Goal: Information Seeking & Learning: Find specific fact

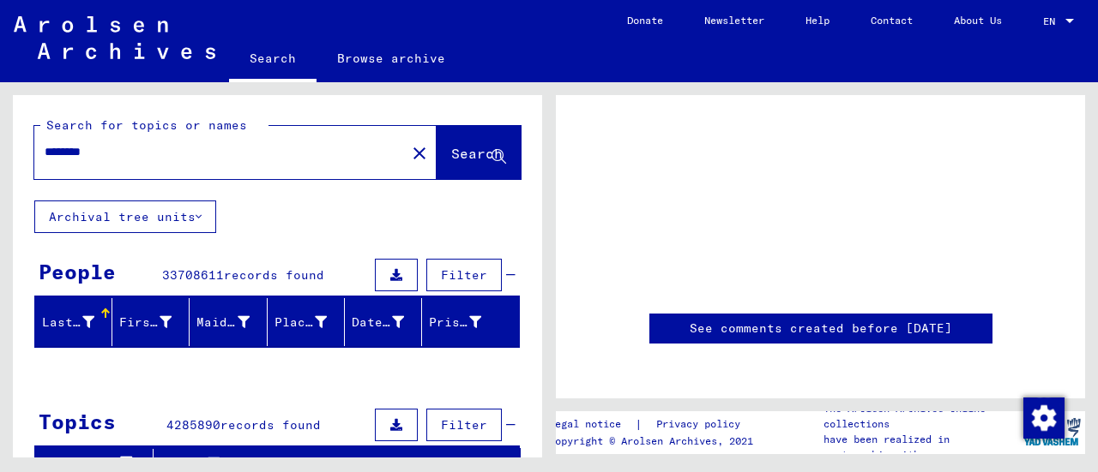
click at [250, 153] on input "********" at bounding box center [220, 152] width 351 height 18
type input "*"
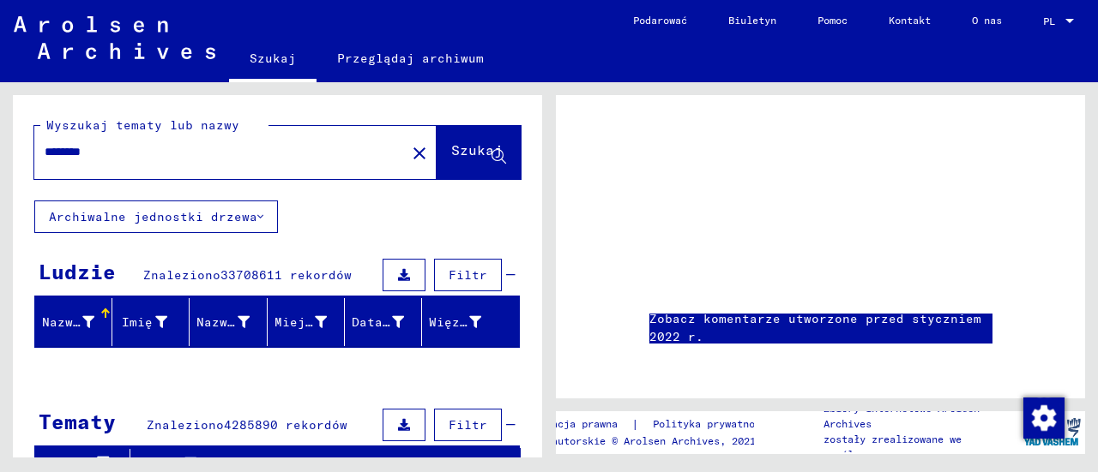
type input "*********"
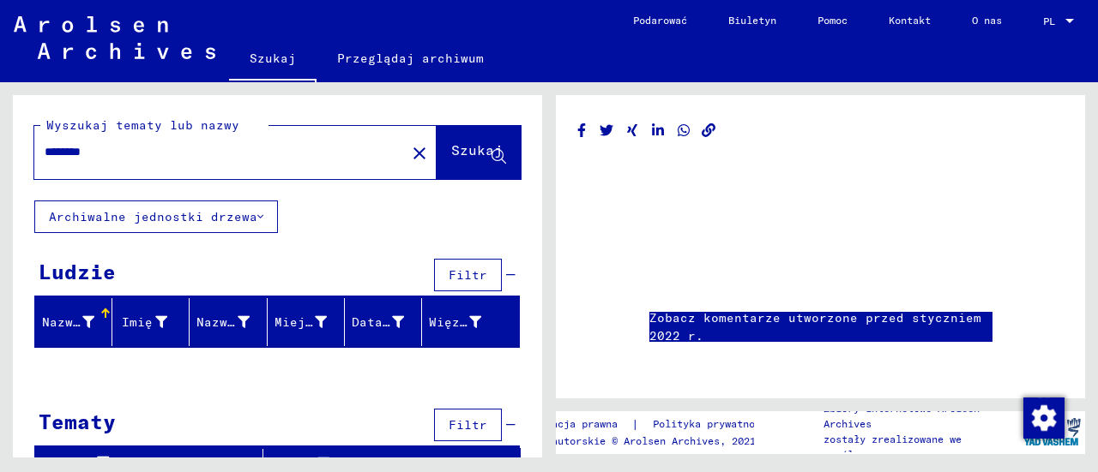
click at [250, 153] on input "********" at bounding box center [220, 152] width 351 height 18
type input "*"
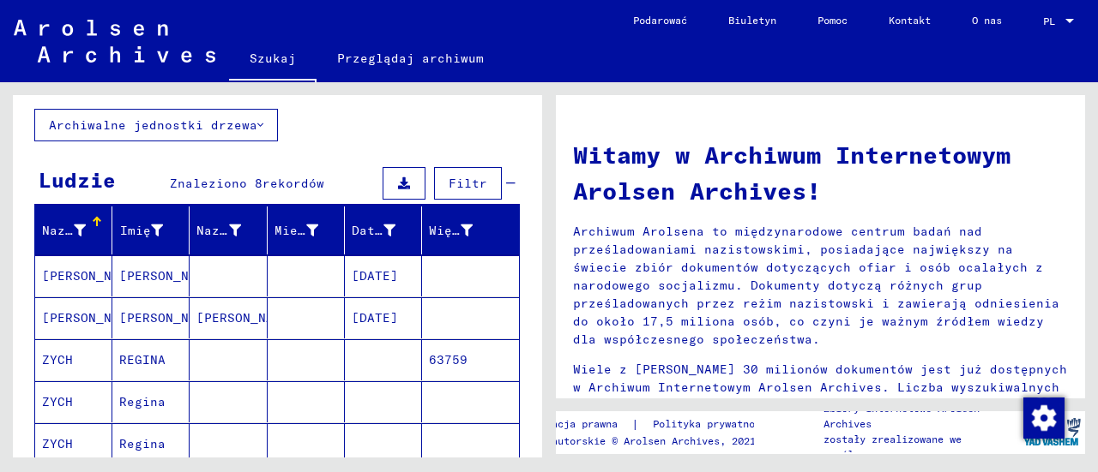
scroll to position [107, 0]
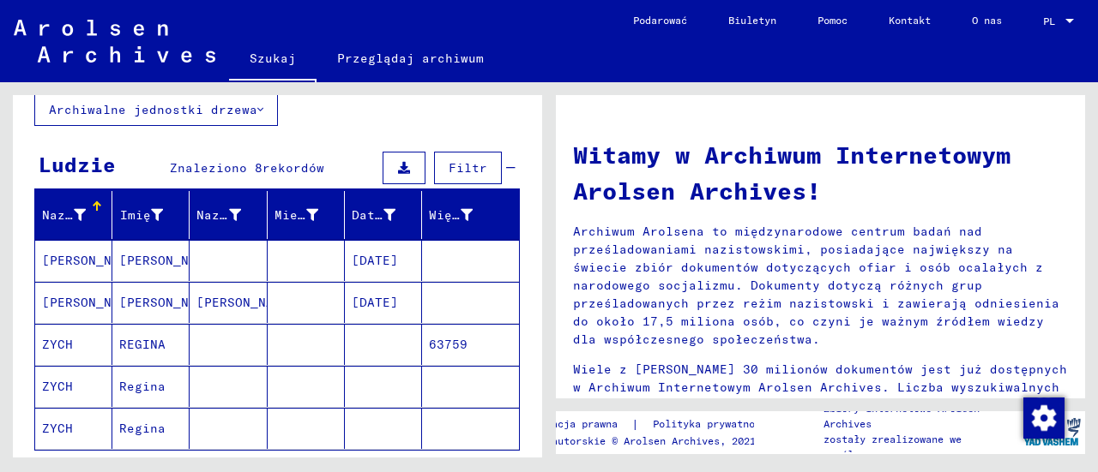
click at [142, 347] on font "REGINA" at bounding box center [142, 344] width 46 height 15
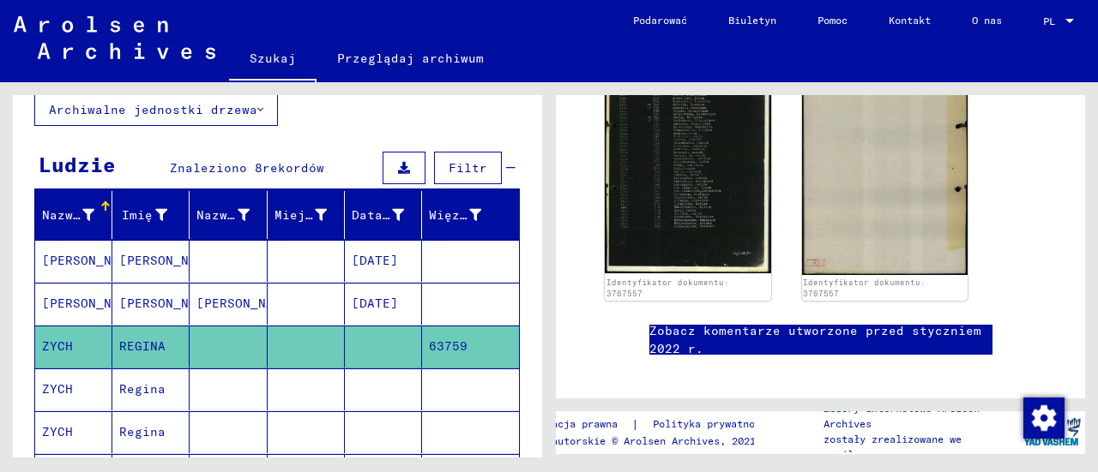
scroll to position [449, 0]
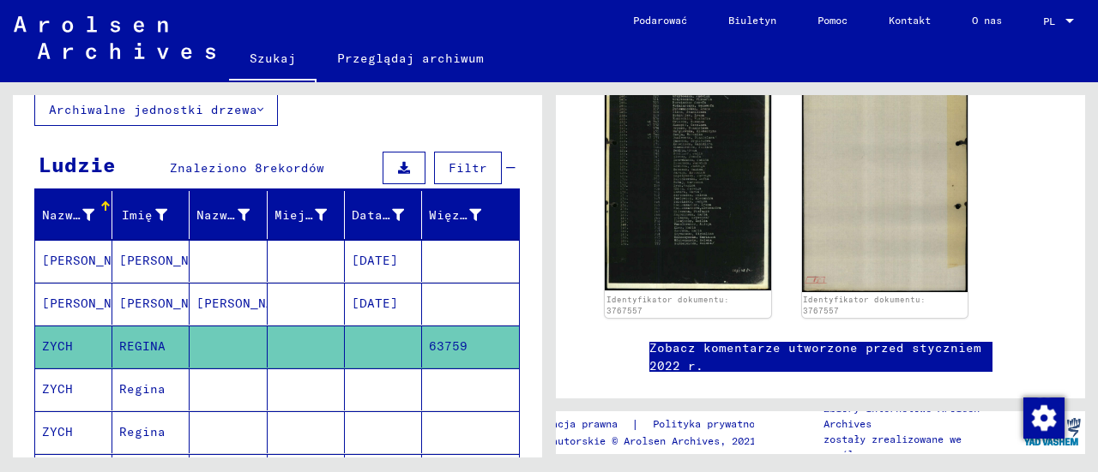
click at [62, 391] on icon at bounding box center [71, 404] width 43 height 69
click at [70, 387] on icon at bounding box center [71, 404] width 43 height 69
click at [136, 384] on font "Regina" at bounding box center [142, 389] width 46 height 15
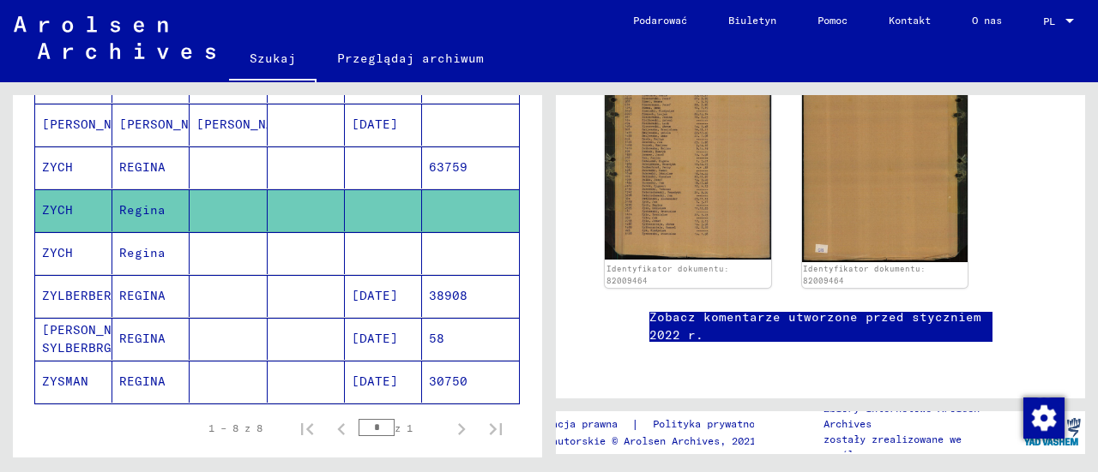
scroll to position [298, 0]
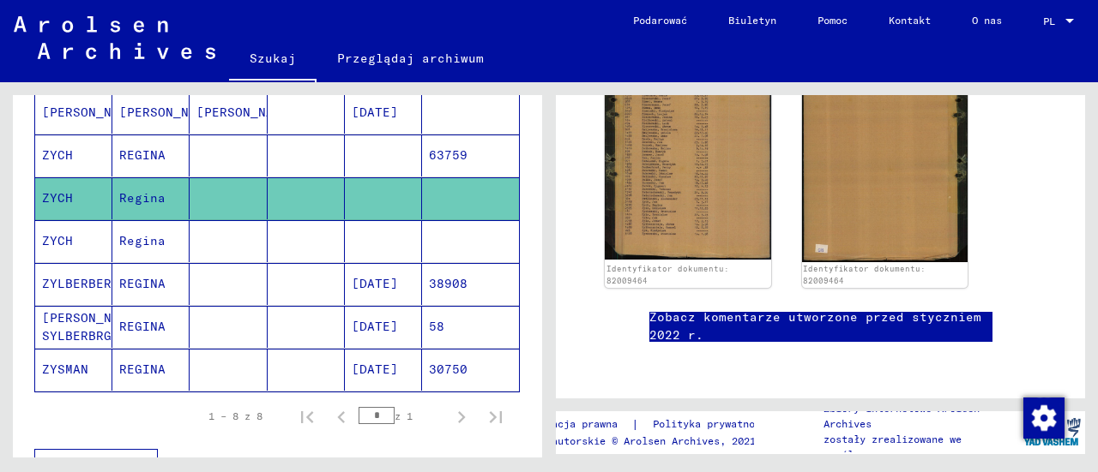
click at [65, 236] on font "ZYCH" at bounding box center [57, 240] width 31 height 15
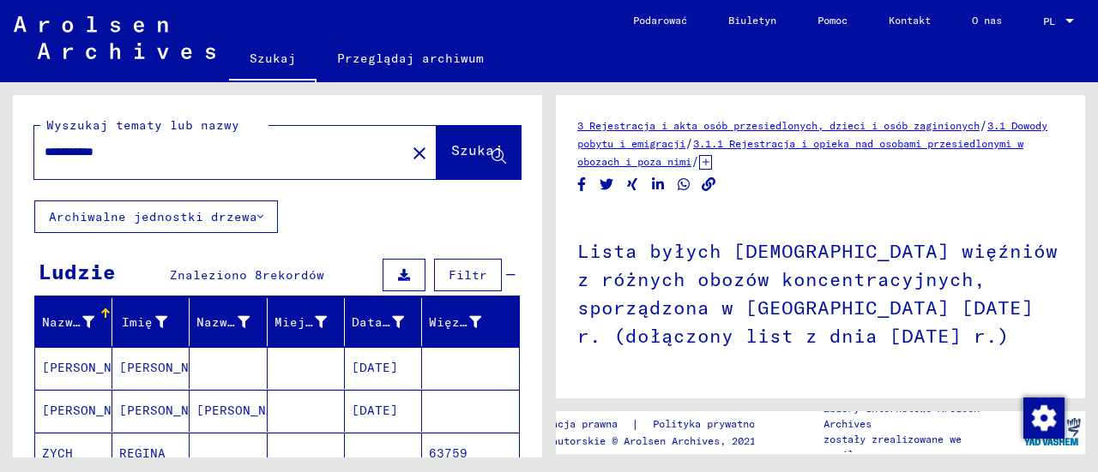
click at [178, 145] on input "**********" at bounding box center [220, 152] width 351 height 18
type input "*"
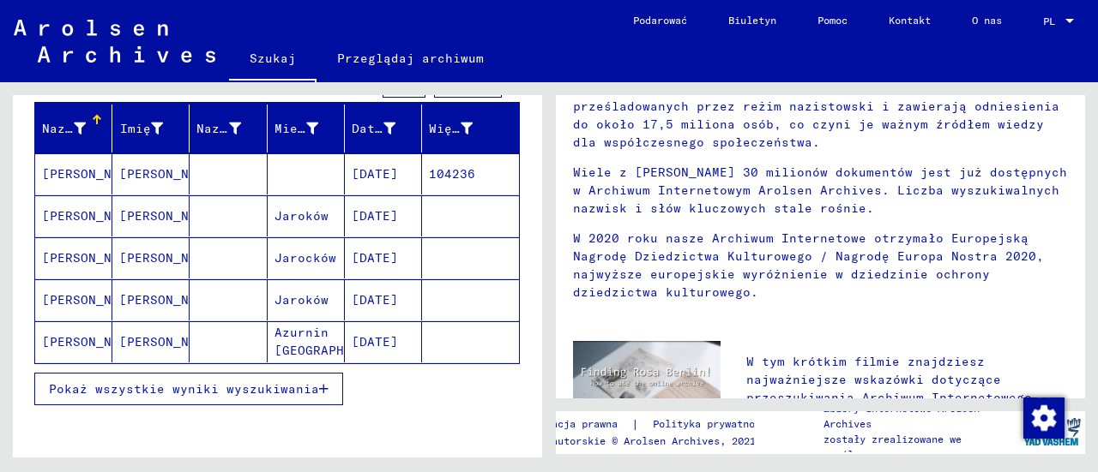
scroll to position [174, 0]
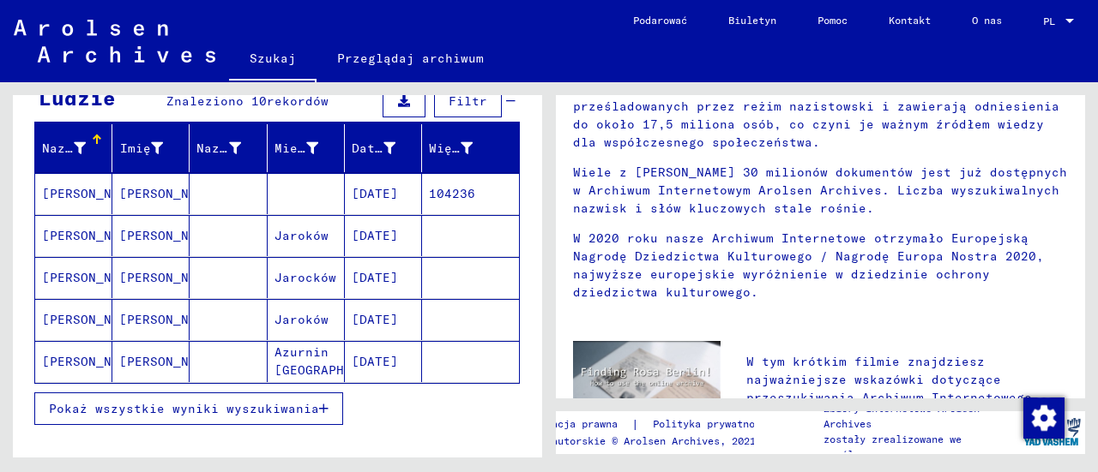
click at [87, 233] on font "[PERSON_NAME]" at bounding box center [92, 235] width 100 height 15
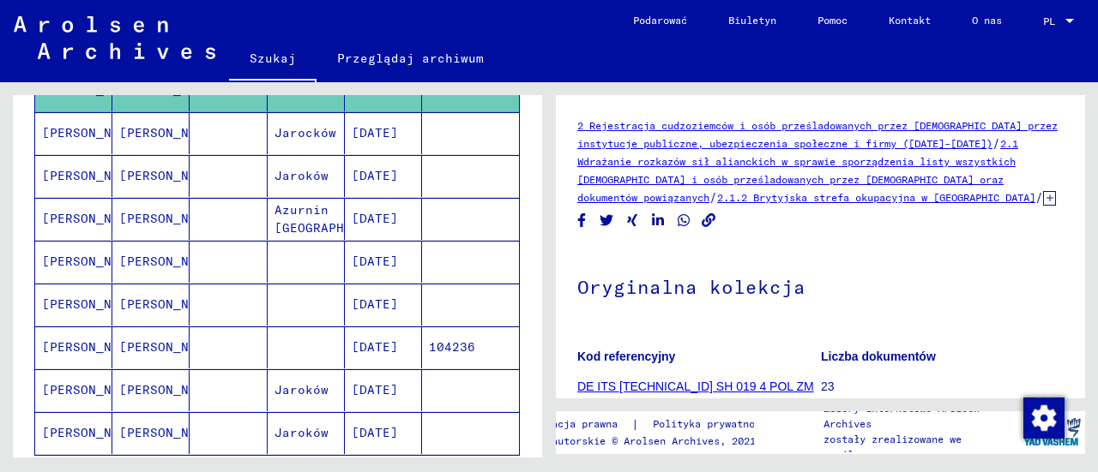
scroll to position [324, 0]
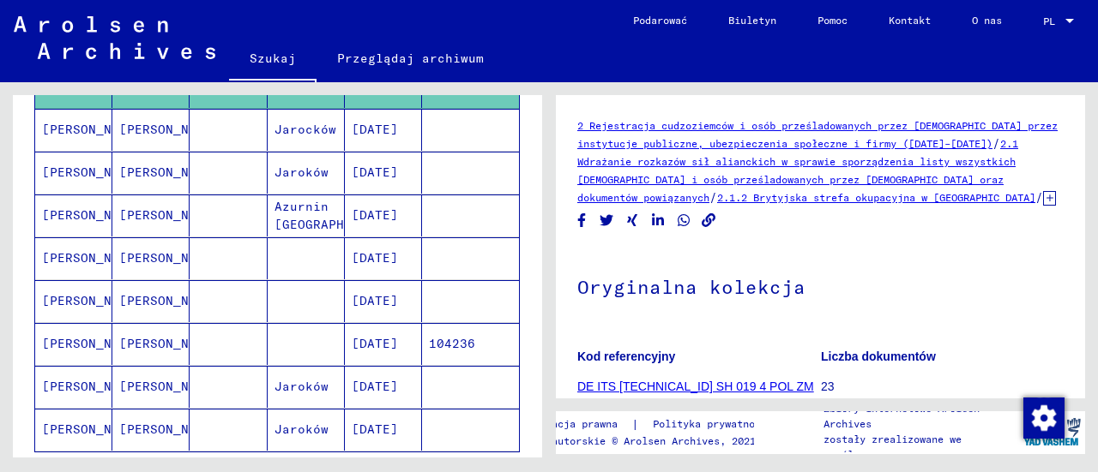
click at [74, 301] on font "[PERSON_NAME]" at bounding box center [92, 300] width 100 height 15
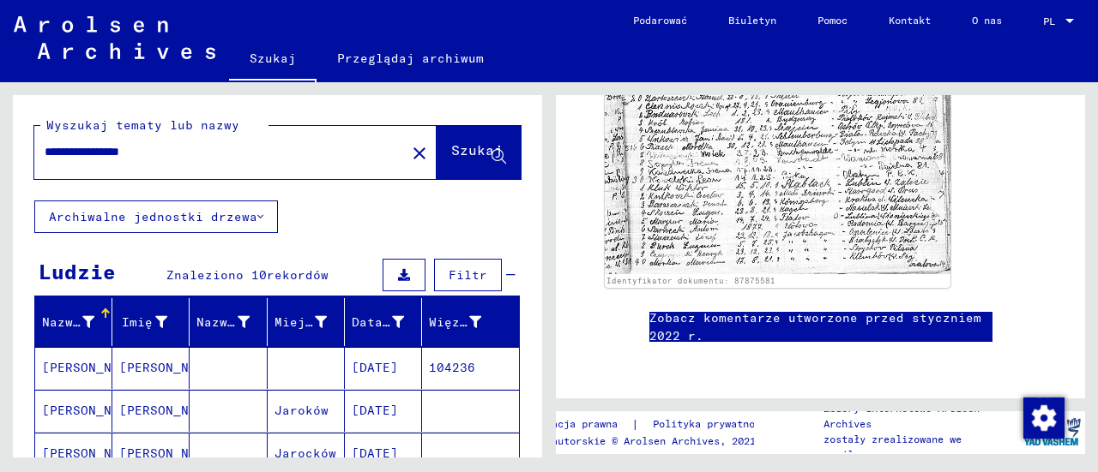
click at [105, 153] on input "**********" at bounding box center [220, 152] width 351 height 18
type input "**********"
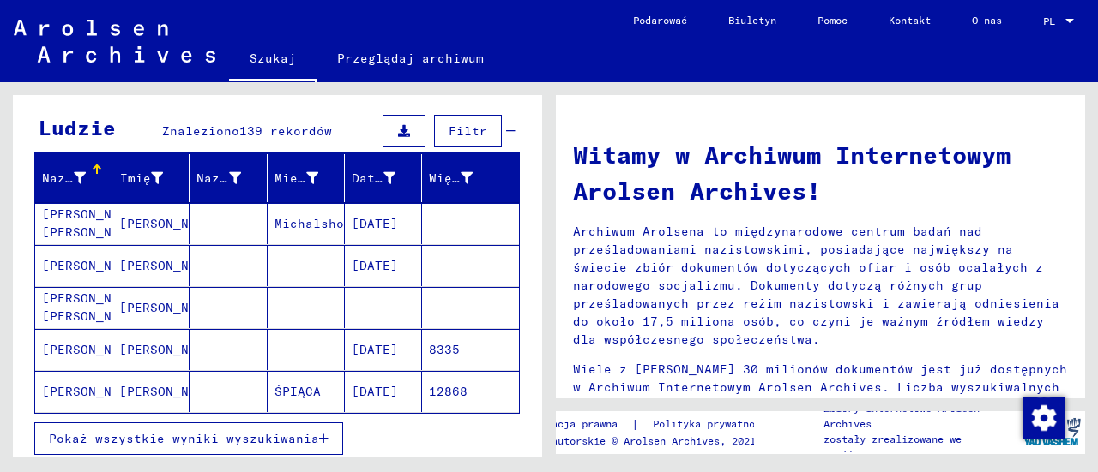
scroll to position [146, 0]
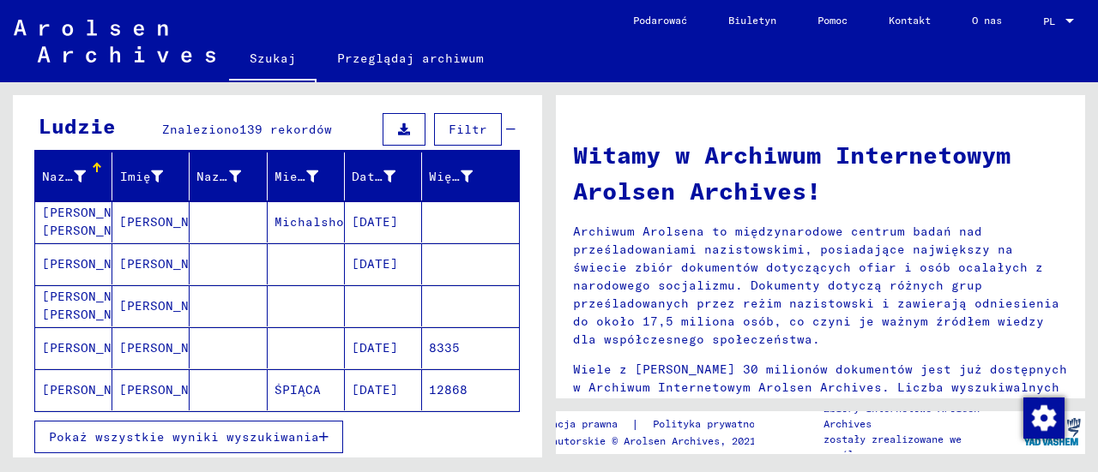
click at [77, 263] on font "[PERSON_NAME]" at bounding box center [92, 263] width 100 height 15
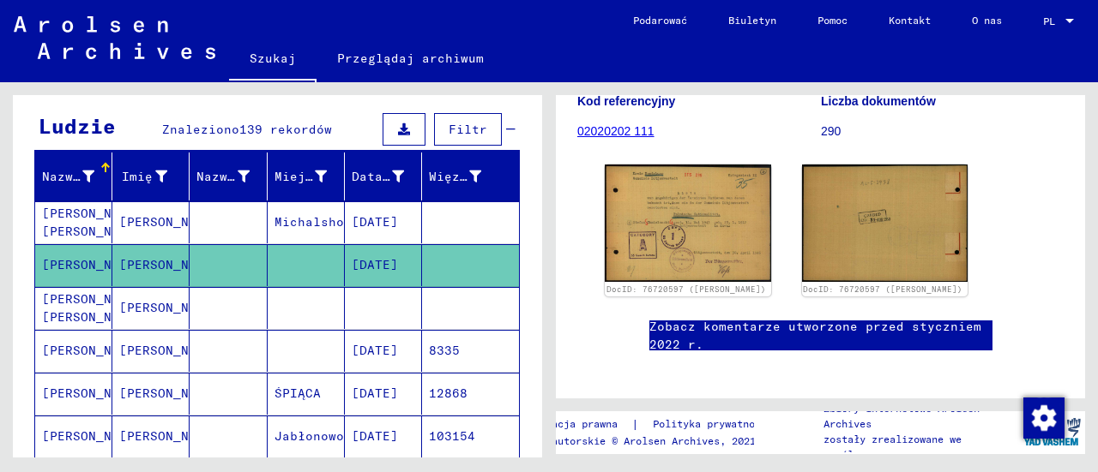
scroll to position [253, 0]
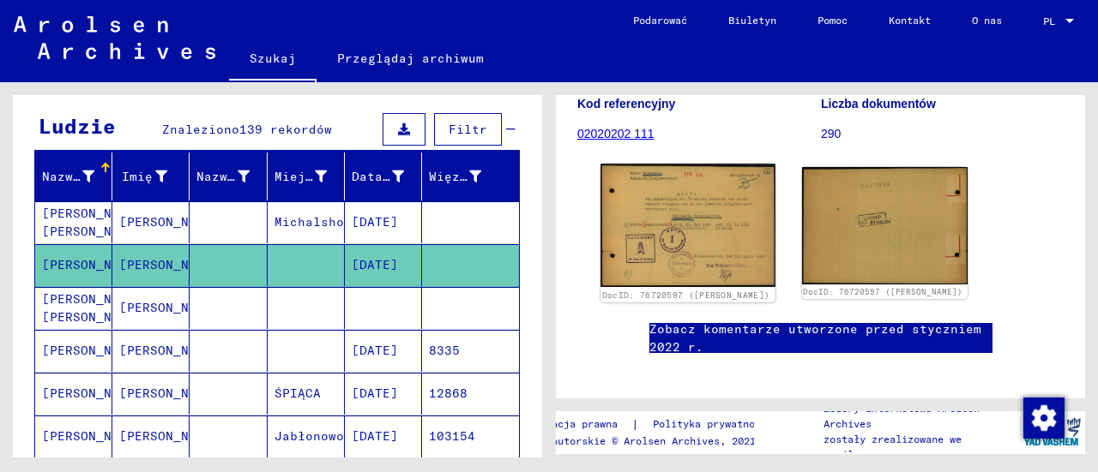
click at [680, 268] on img at bounding box center [687, 225] width 174 height 123
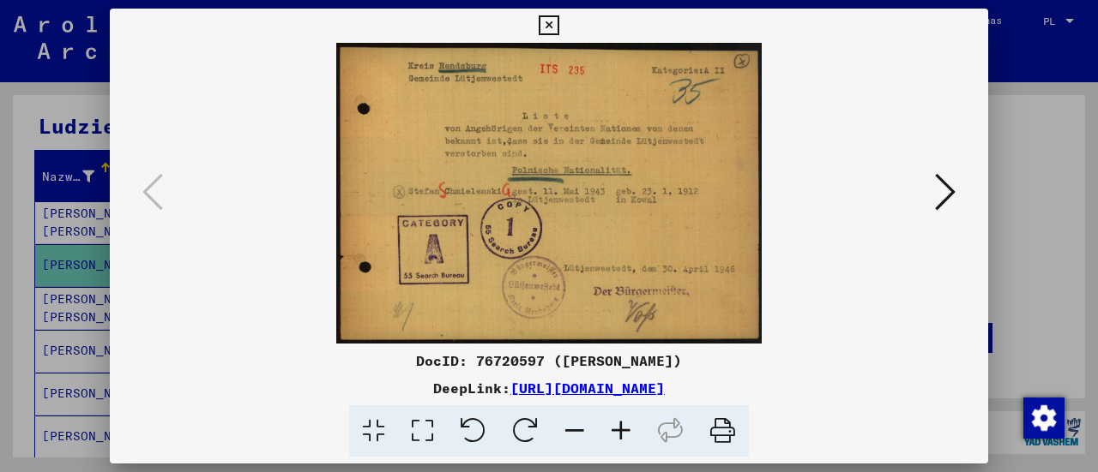
click at [1035, 270] on div at bounding box center [549, 236] width 1098 height 472
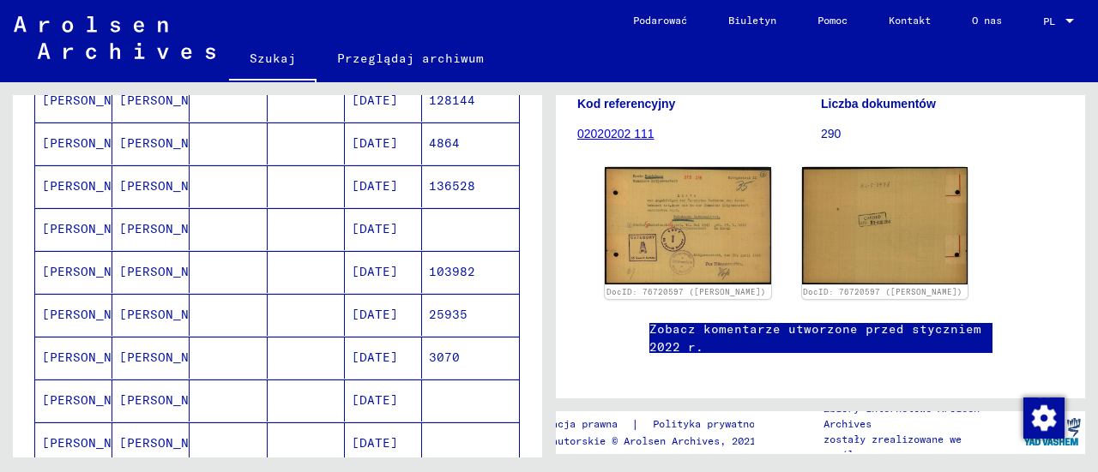
scroll to position [571, 0]
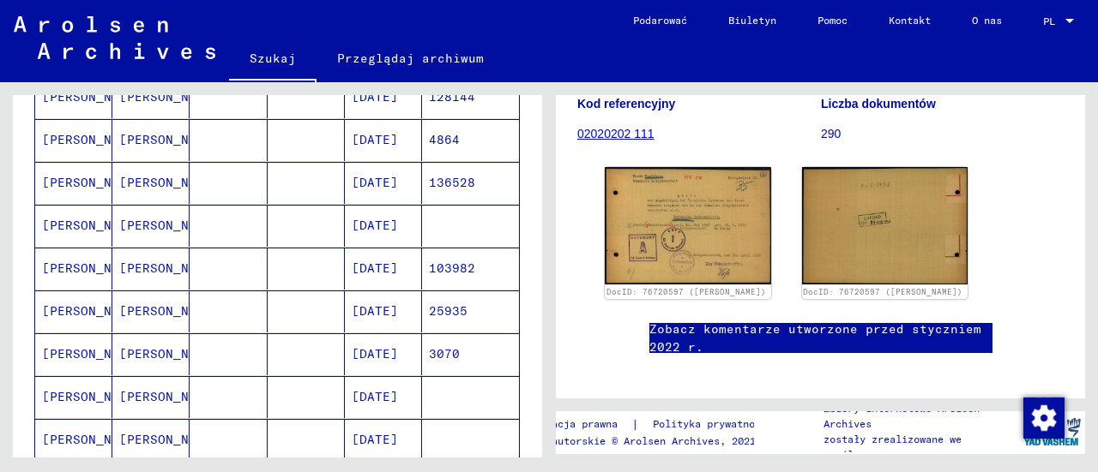
click at [149, 304] on font "[PERSON_NAME]" at bounding box center [169, 311] width 100 height 15
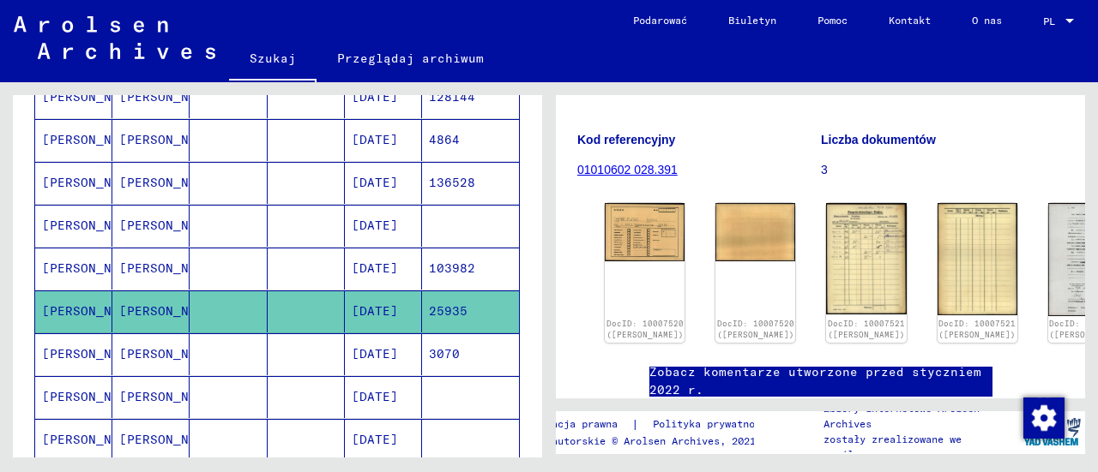
scroll to position [209, 0]
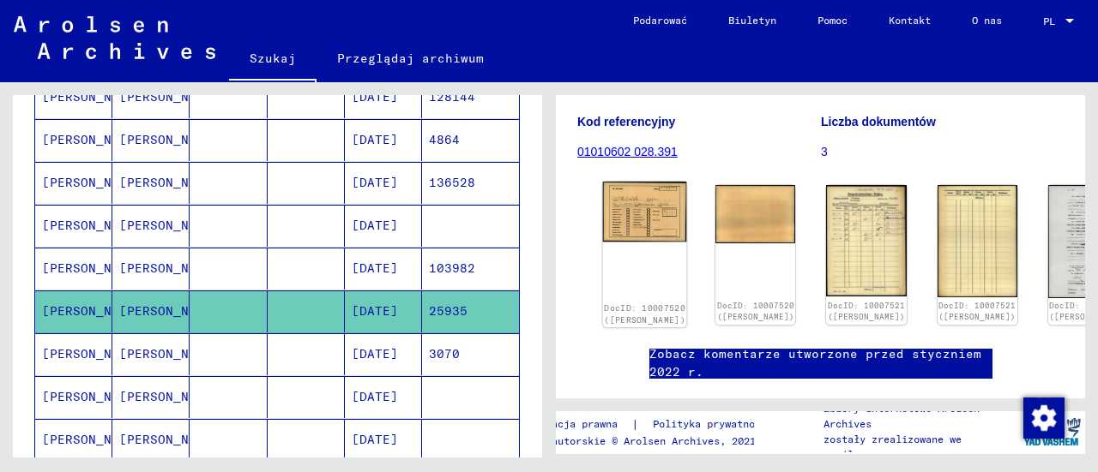
click at [629, 210] on img at bounding box center [645, 212] width 84 height 61
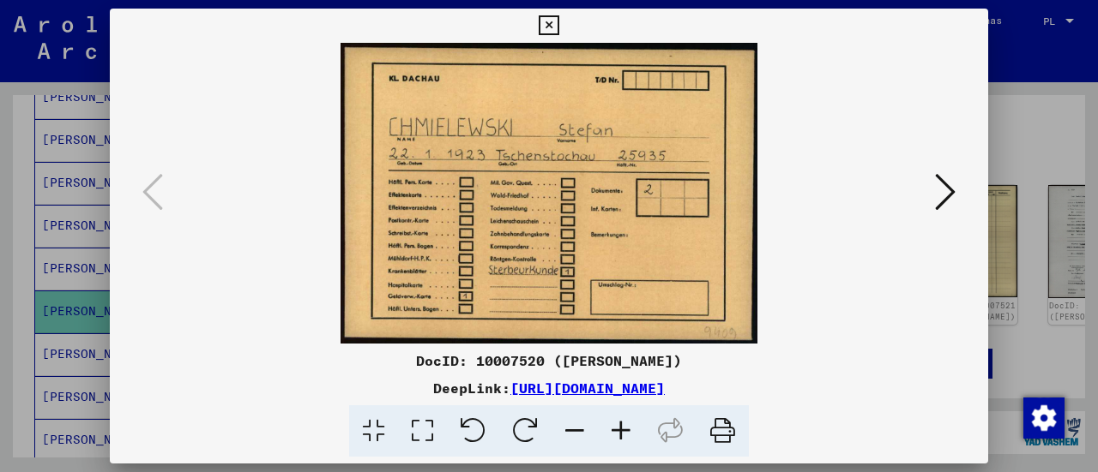
click at [1034, 133] on div at bounding box center [549, 236] width 1098 height 472
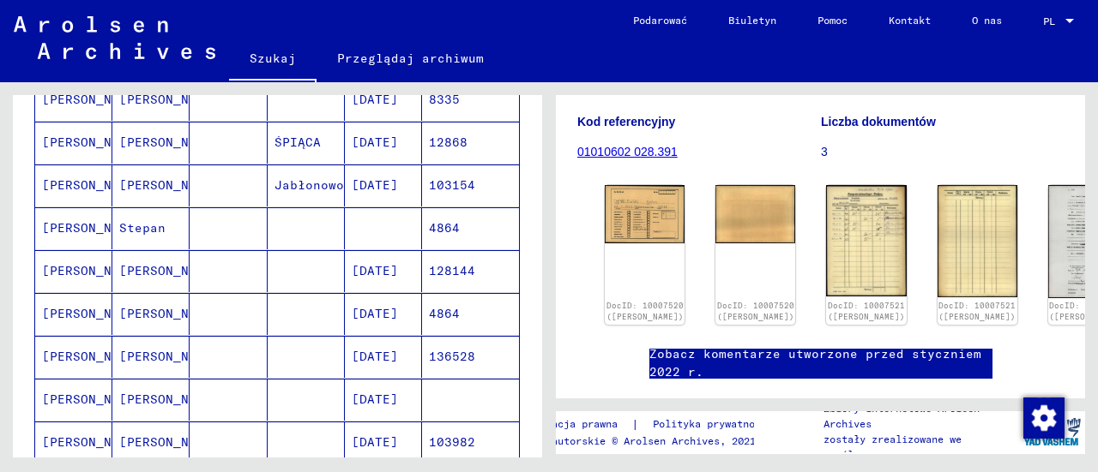
scroll to position [0, 0]
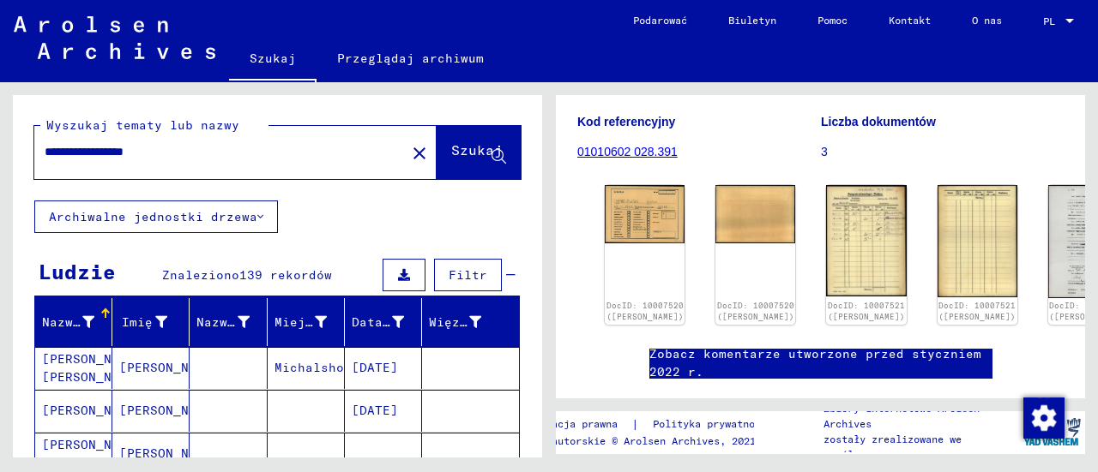
click at [398, 274] on icon at bounding box center [404, 275] width 12 height 12
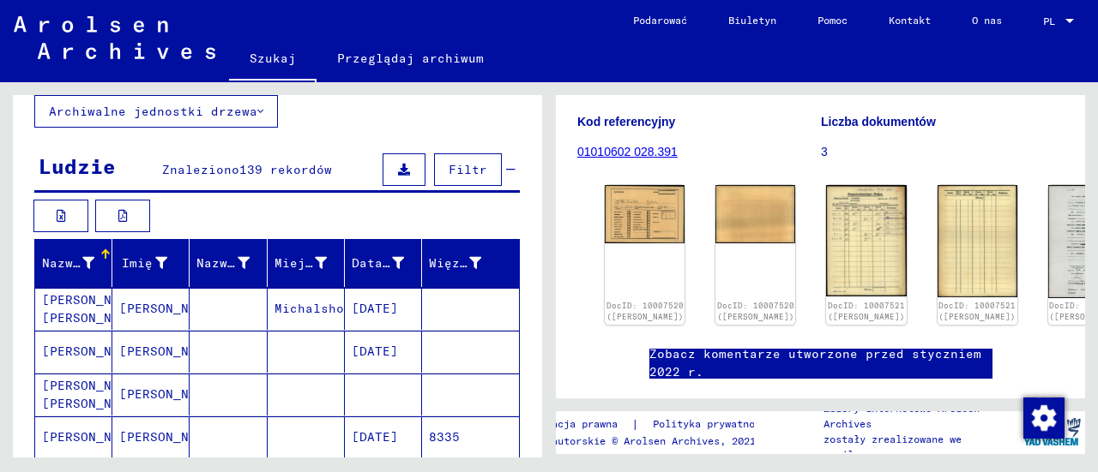
scroll to position [209, 0]
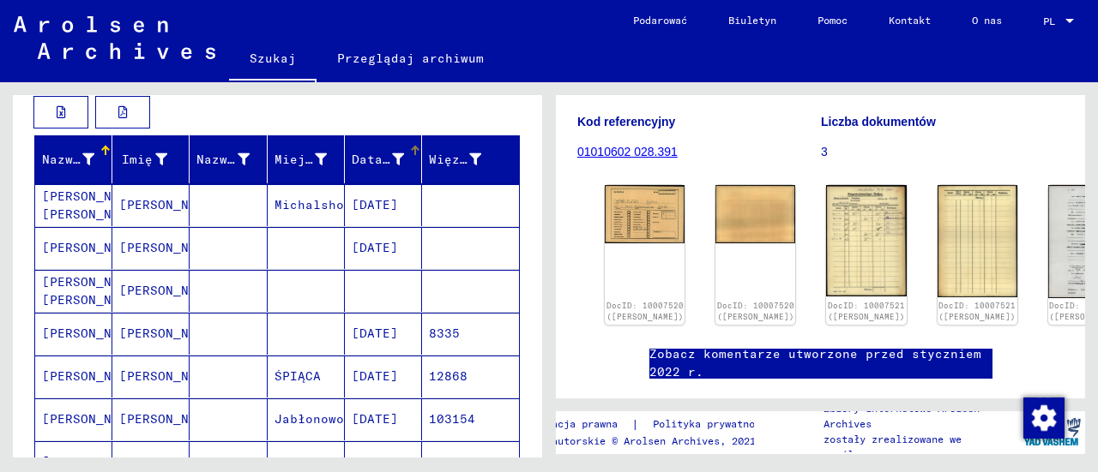
click at [389, 155] on font "Data urodzenia" at bounding box center [406, 159] width 108 height 15
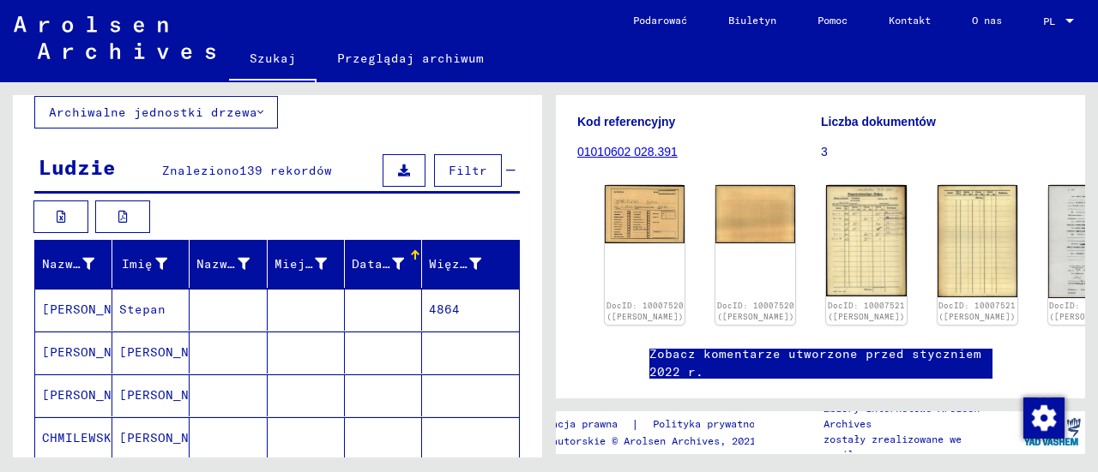
scroll to position [103, 0]
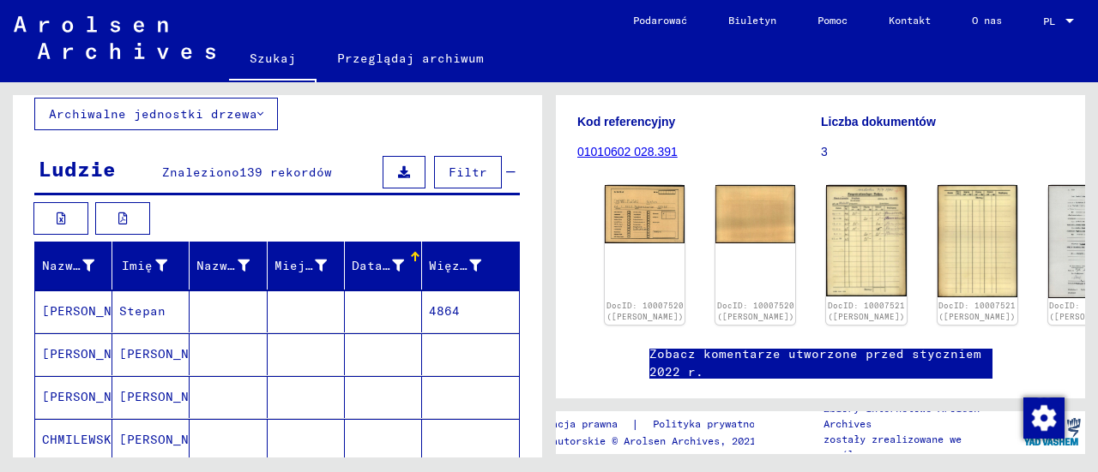
click at [410, 255] on div at bounding box center [415, 257] width 10 height 10
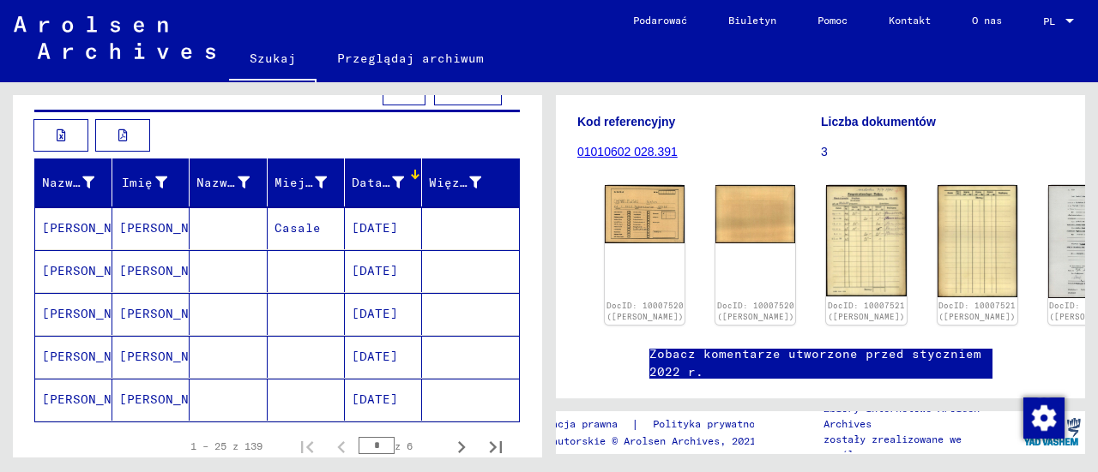
scroll to position [192, 0]
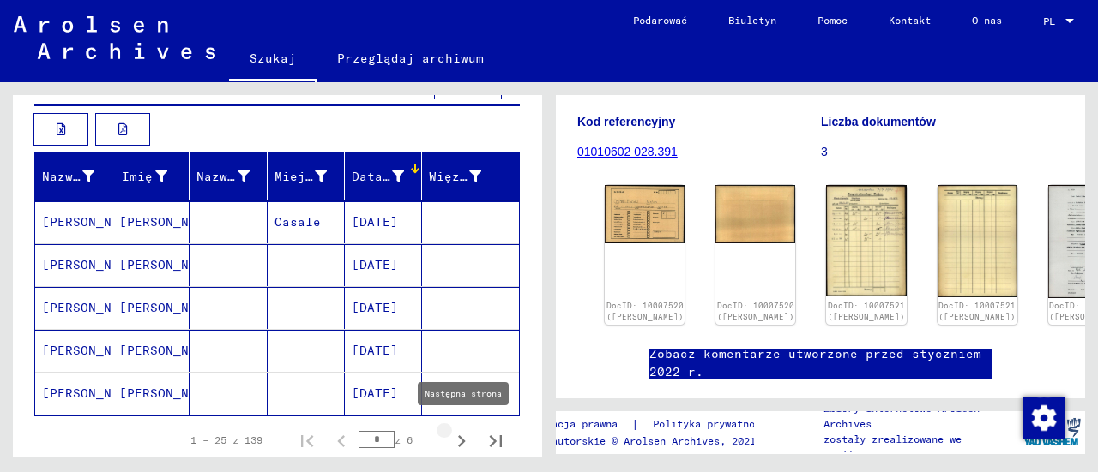
click at [449, 438] on icon "Następna strona" at bounding box center [461, 442] width 24 height 24
type input "*"
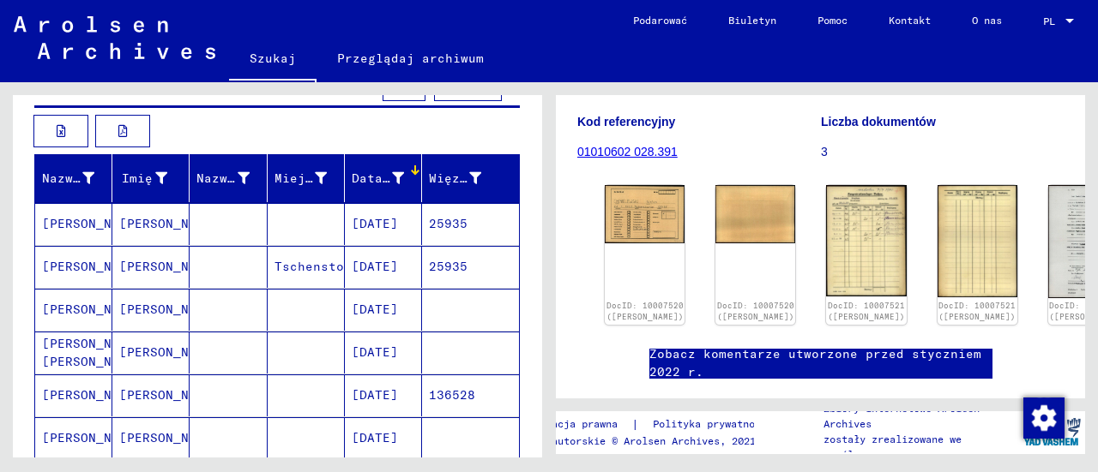
scroll to position [163, 0]
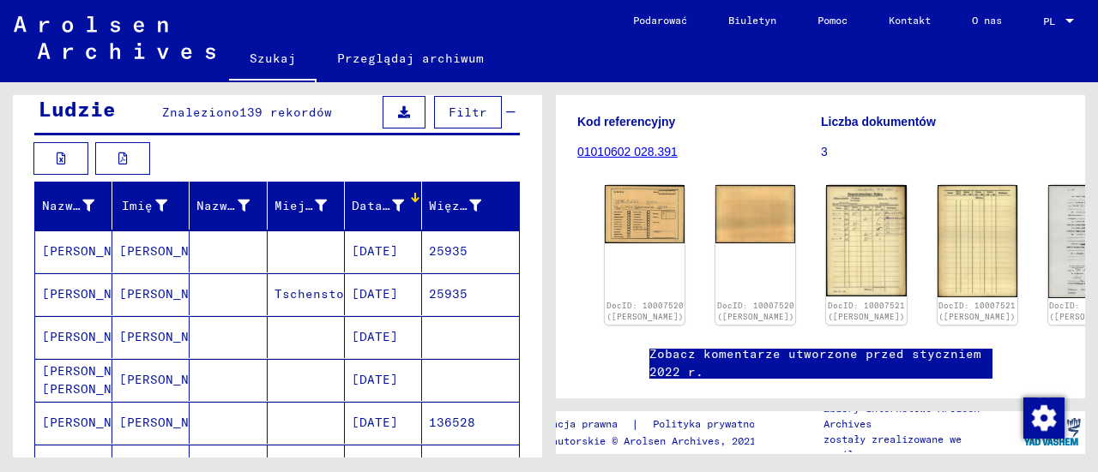
click at [74, 256] on font "[PERSON_NAME]" at bounding box center [92, 252] width 100 height 18
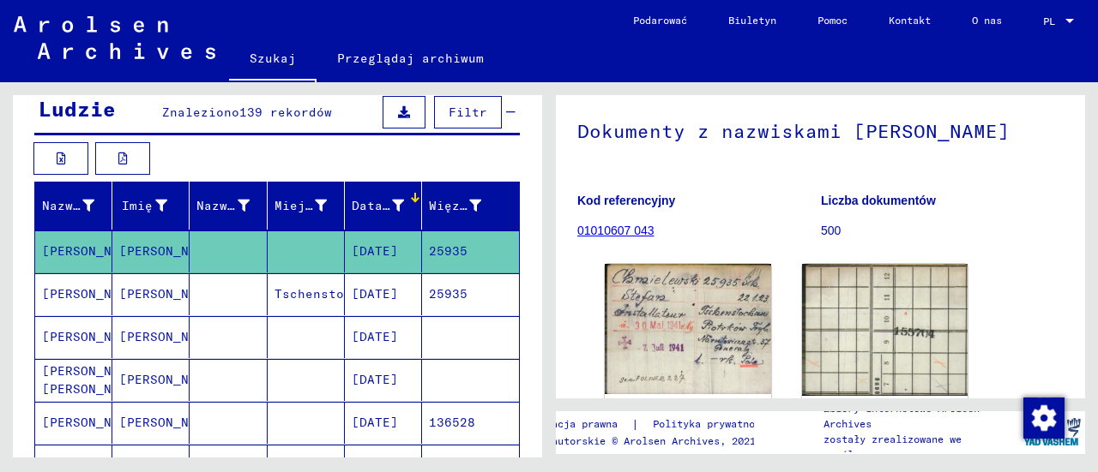
scroll to position [129, 0]
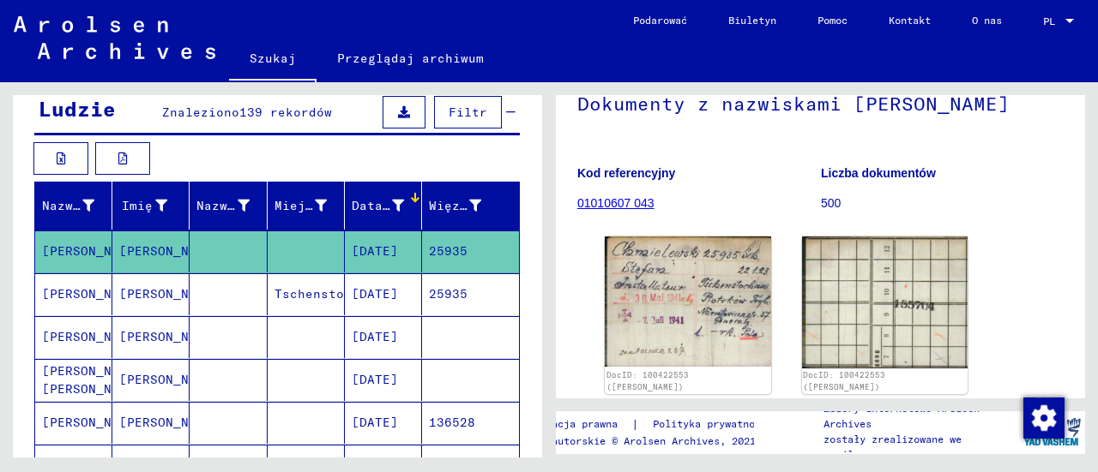
click at [96, 334] on font "[PERSON_NAME]" at bounding box center [92, 336] width 100 height 15
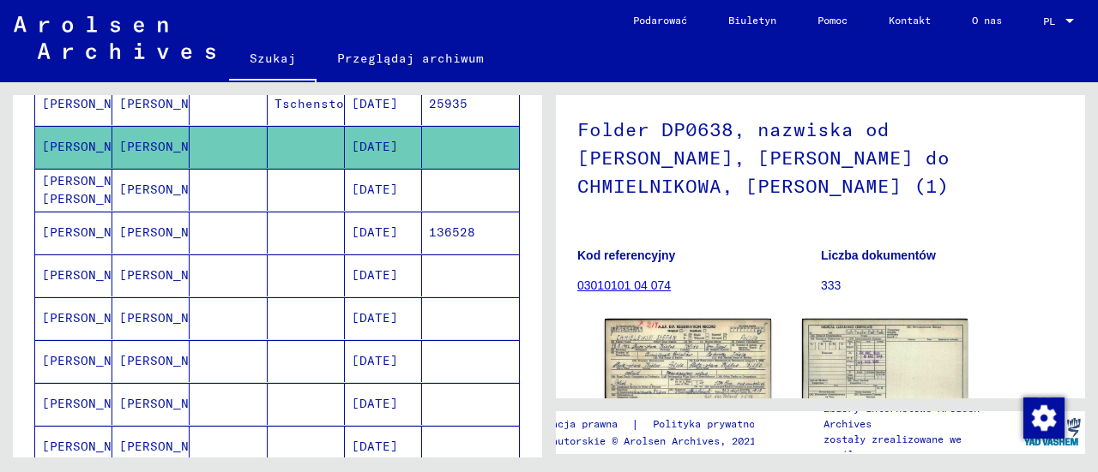
scroll to position [360, 0]
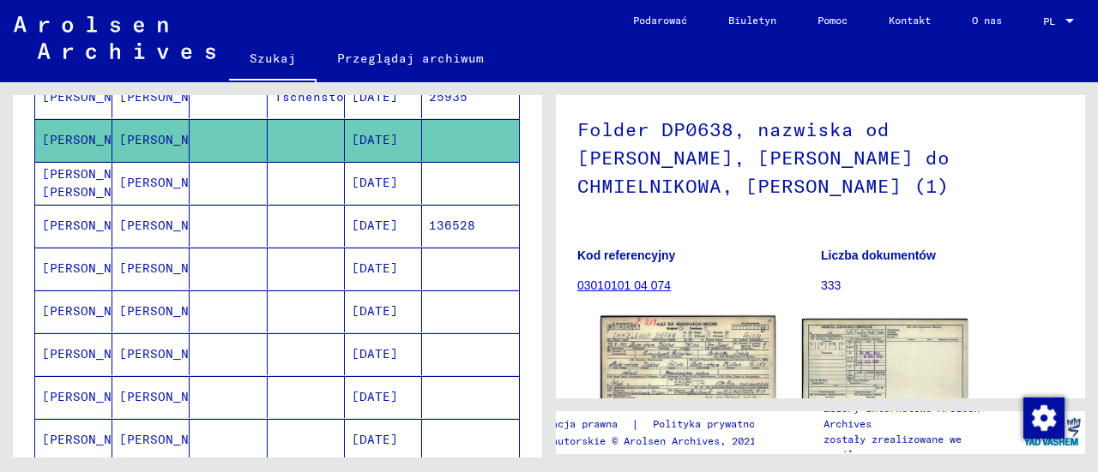
click at [697, 353] on img at bounding box center [687, 371] width 174 height 110
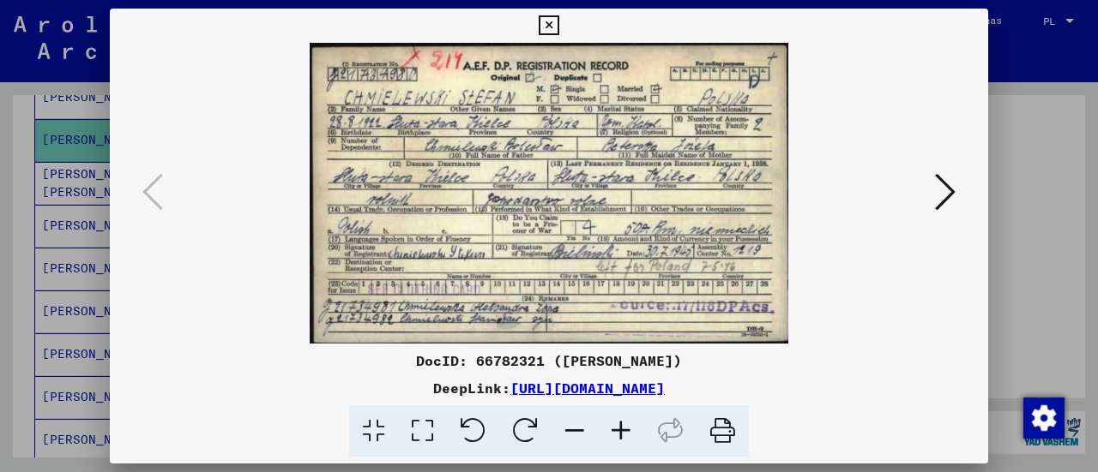
click at [1032, 244] on div at bounding box center [549, 236] width 1098 height 472
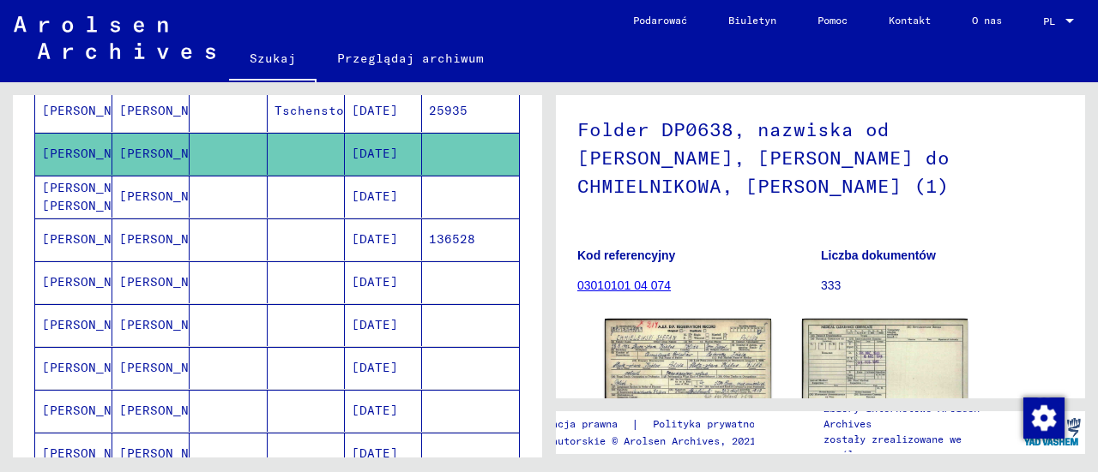
scroll to position [38, 0]
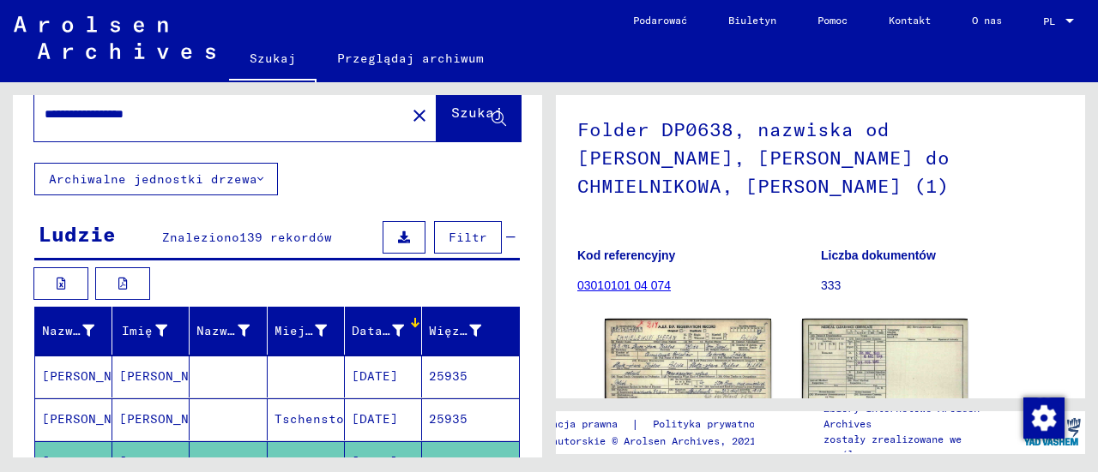
click at [460, 239] on font "Filtr" at bounding box center [467, 237] width 39 height 15
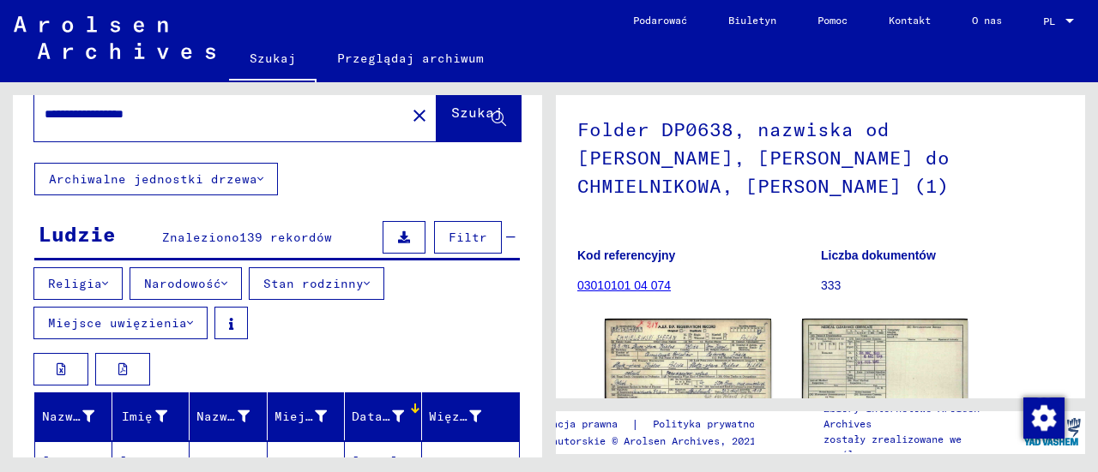
click at [187, 320] on icon at bounding box center [190, 323] width 6 height 12
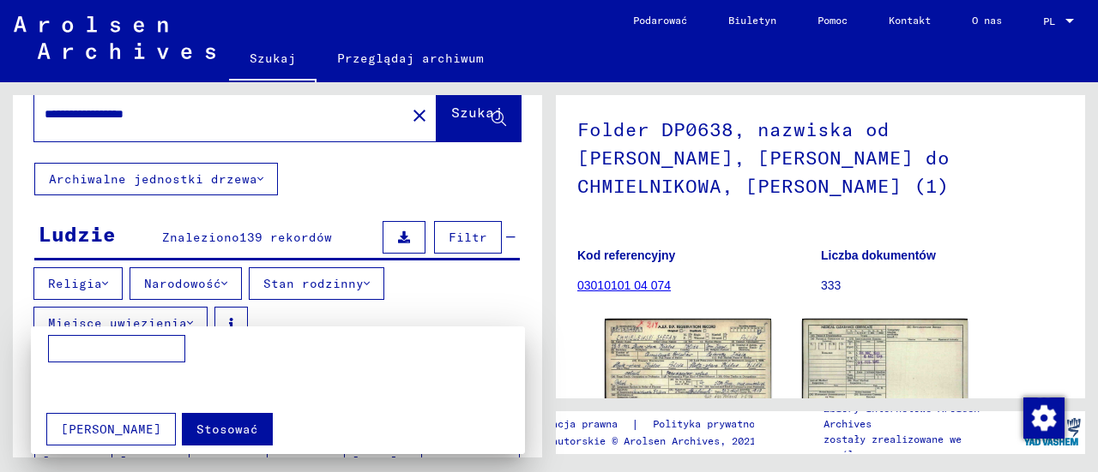
click at [146, 343] on input at bounding box center [116, 348] width 137 height 27
type input "********"
click at [196, 424] on font "Stosować" at bounding box center [227, 429] width 62 height 15
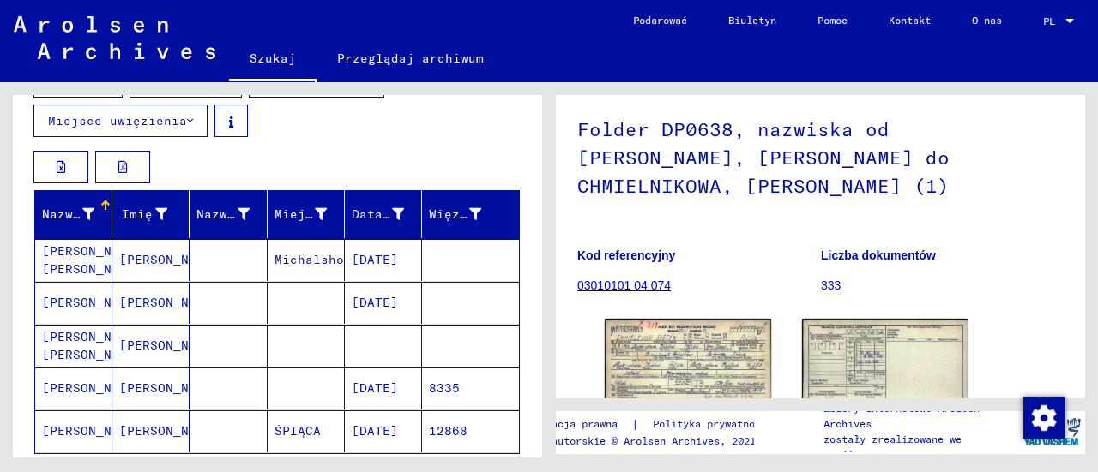
scroll to position [249, 0]
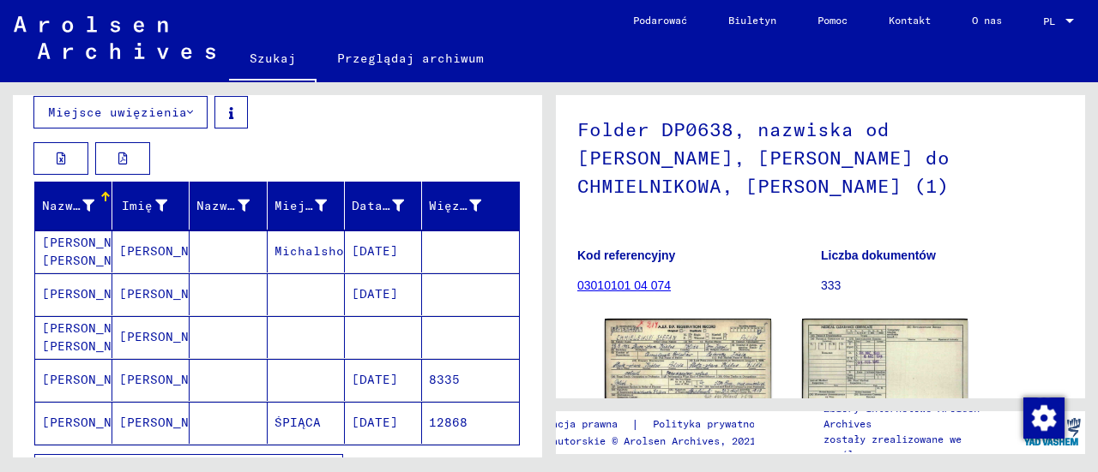
click at [81, 286] on font "[PERSON_NAME]" at bounding box center [92, 293] width 100 height 15
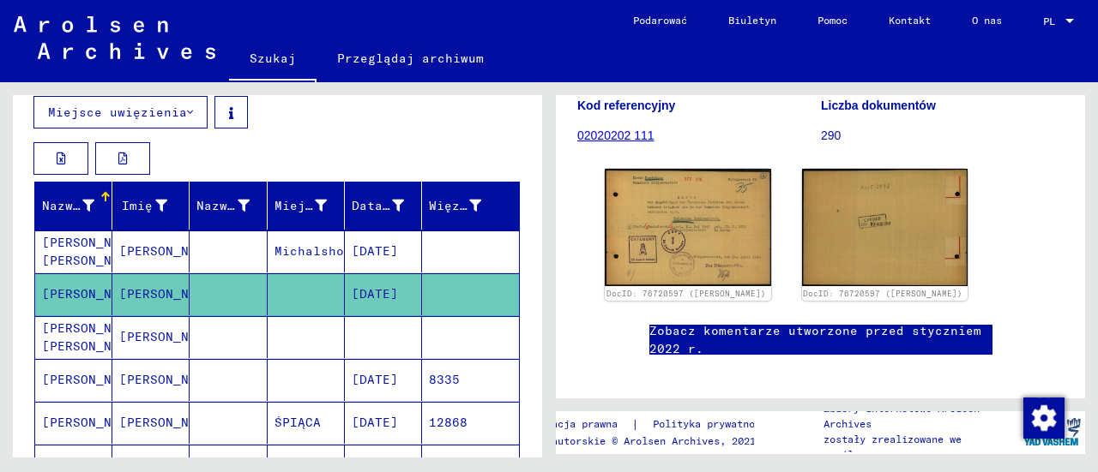
scroll to position [257, 0]
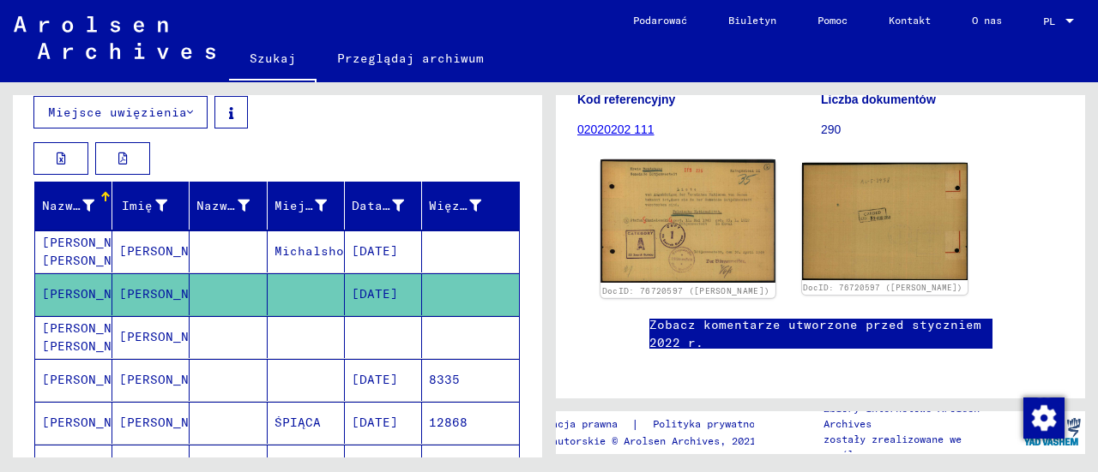
click at [676, 238] on img at bounding box center [687, 220] width 174 height 123
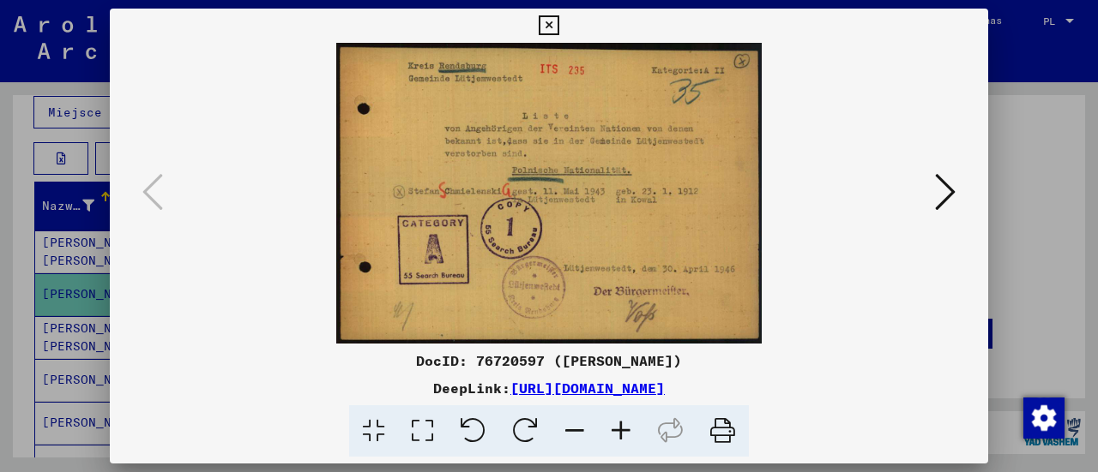
click at [1039, 143] on div at bounding box center [549, 236] width 1098 height 472
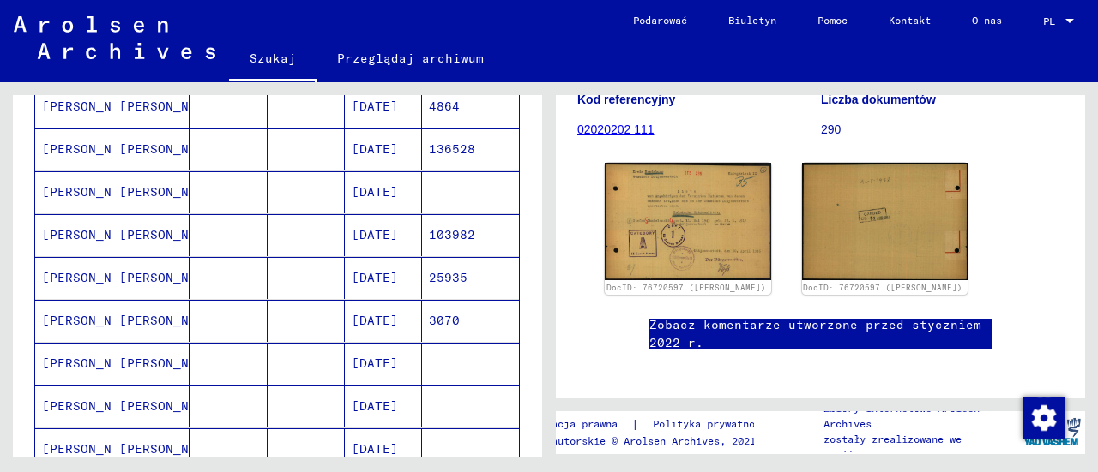
scroll to position [743, 0]
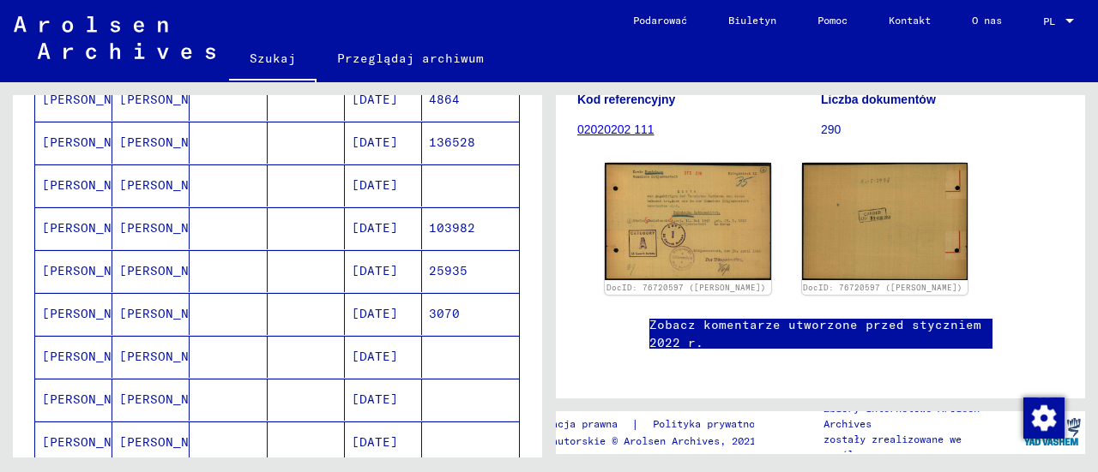
click at [93, 263] on font "[PERSON_NAME]" at bounding box center [92, 270] width 100 height 15
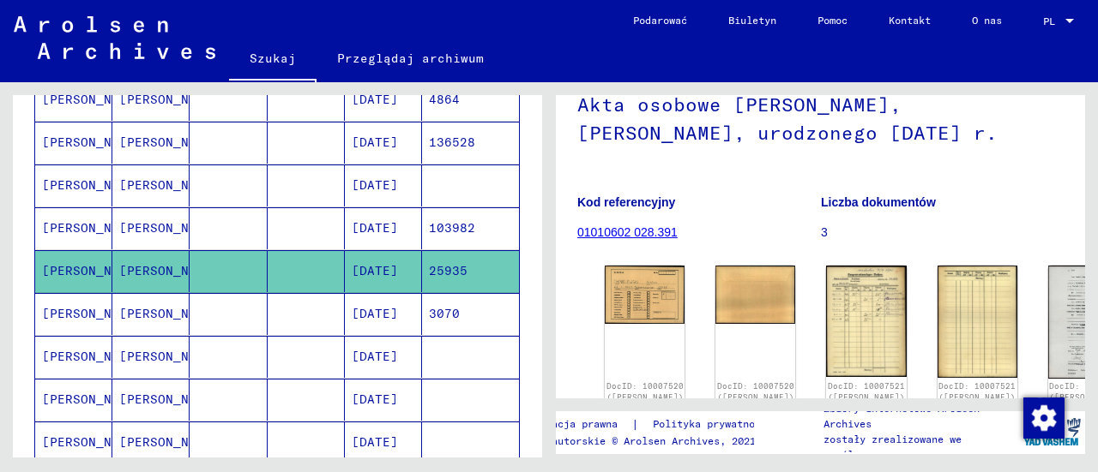
scroll to position [227, 0]
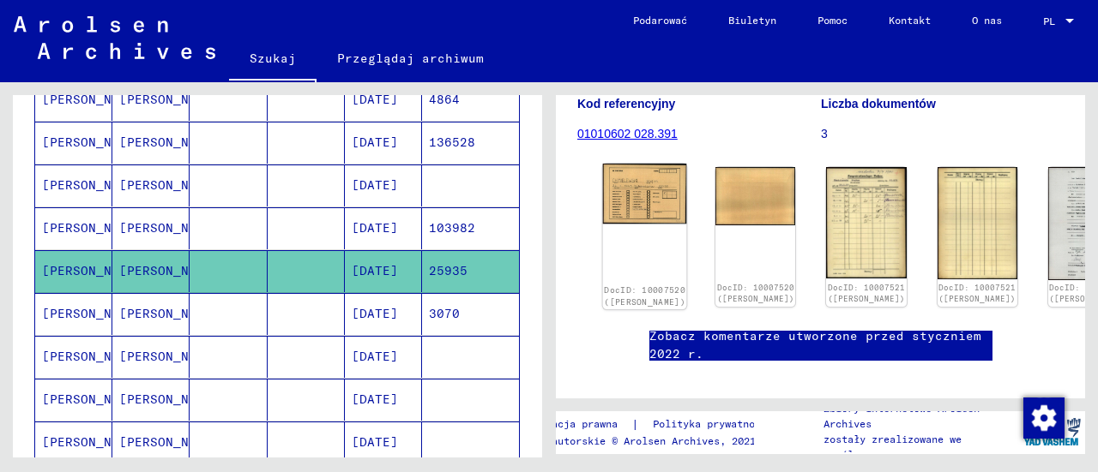
click at [633, 189] on img at bounding box center [645, 194] width 84 height 61
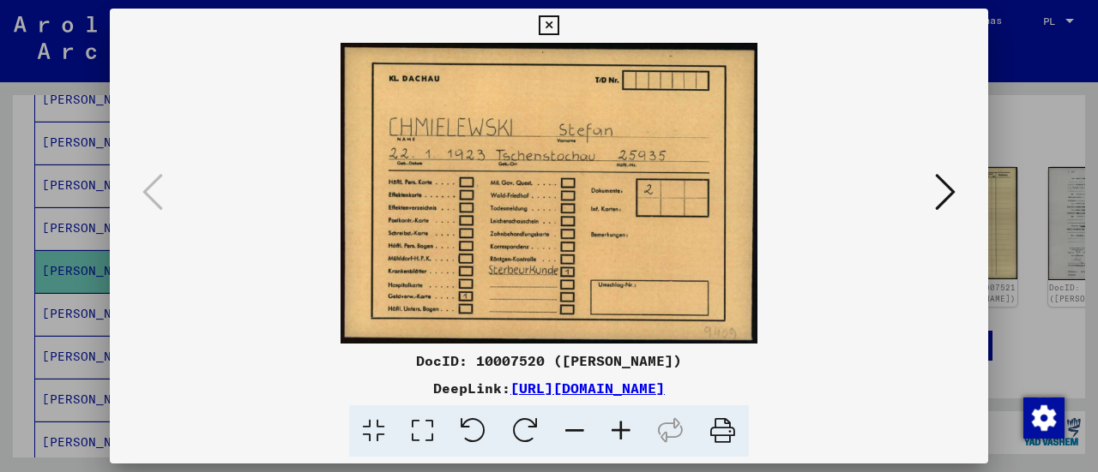
click at [1038, 131] on div at bounding box center [549, 236] width 1098 height 472
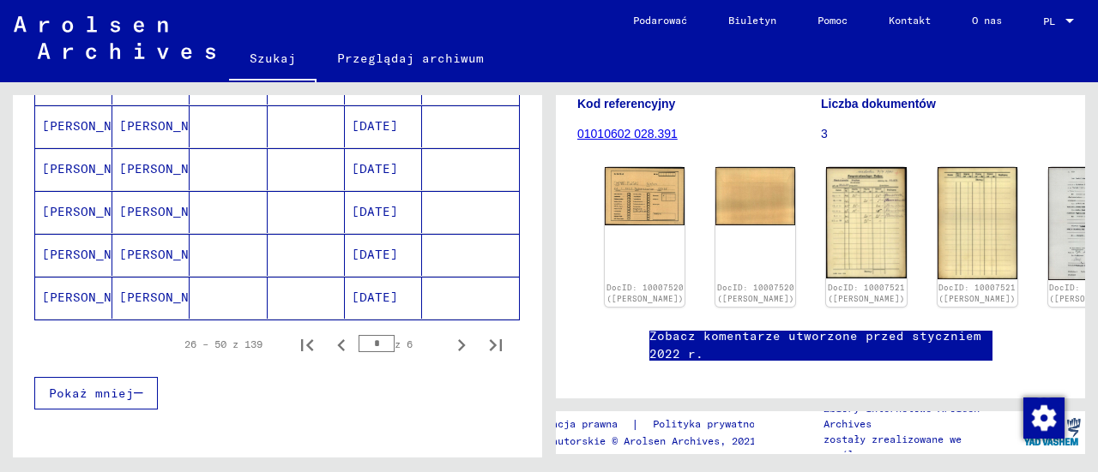
scroll to position [1284, 0]
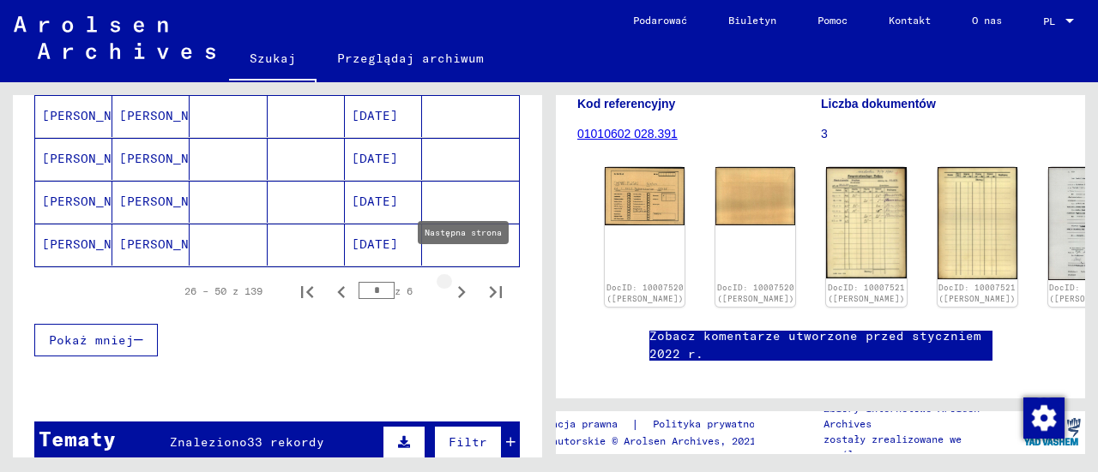
click at [449, 280] on icon "Następna strona" at bounding box center [461, 292] width 24 height 24
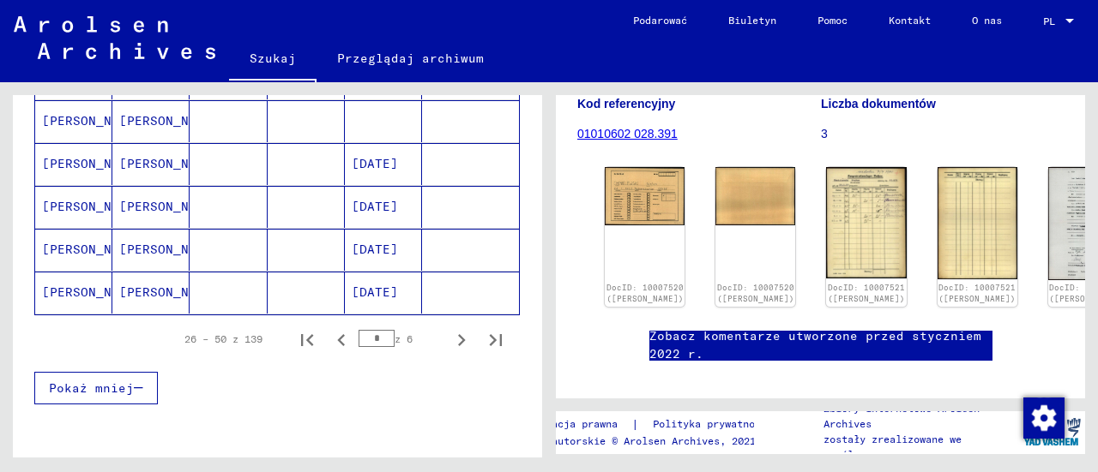
scroll to position [1265, 0]
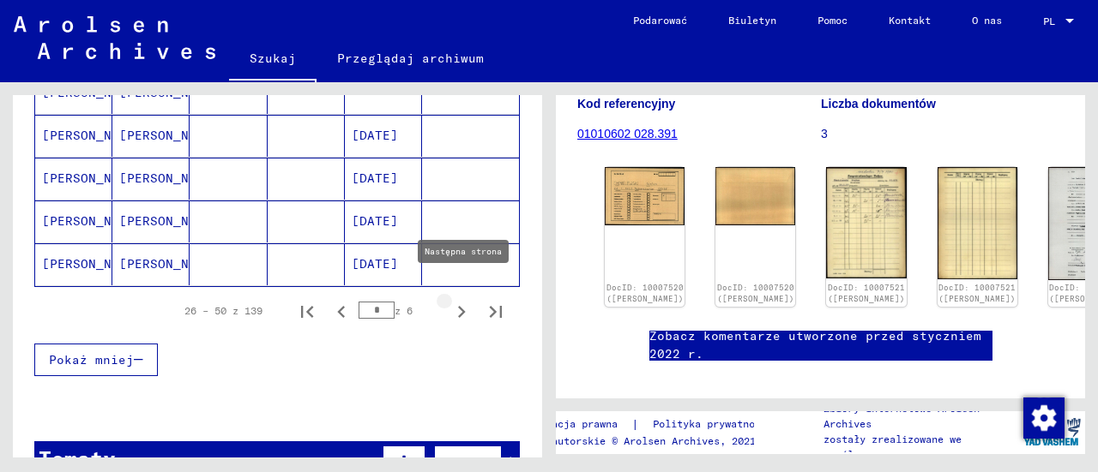
click at [449, 300] on icon "Następna strona" at bounding box center [461, 312] width 24 height 24
drag, startPoint x: 543, startPoint y: 348, endPoint x: 543, endPoint y: 330, distance: 18.0
click at [543, 330] on div "**********" at bounding box center [274, 270] width 549 height 376
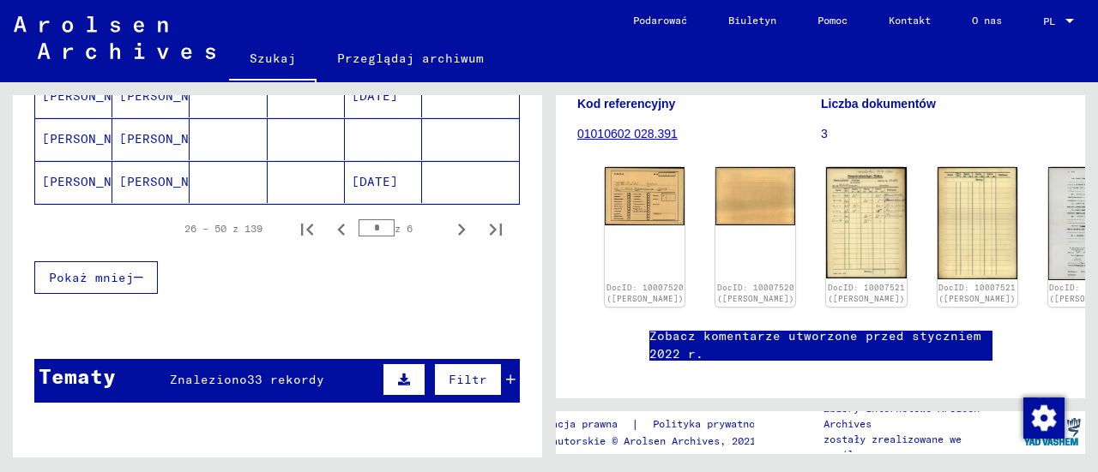
scroll to position [1362, 0]
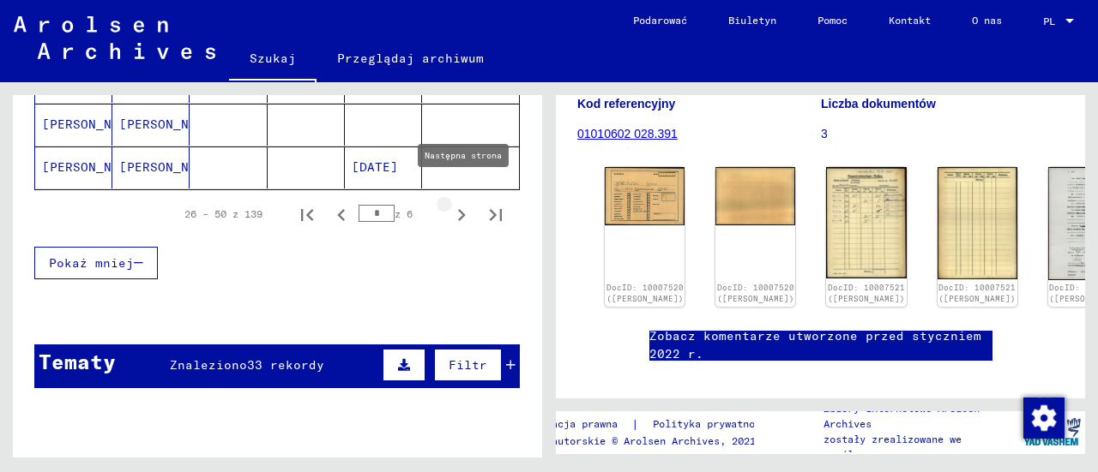
click at [451, 203] on icon "Następna strona" at bounding box center [461, 215] width 24 height 24
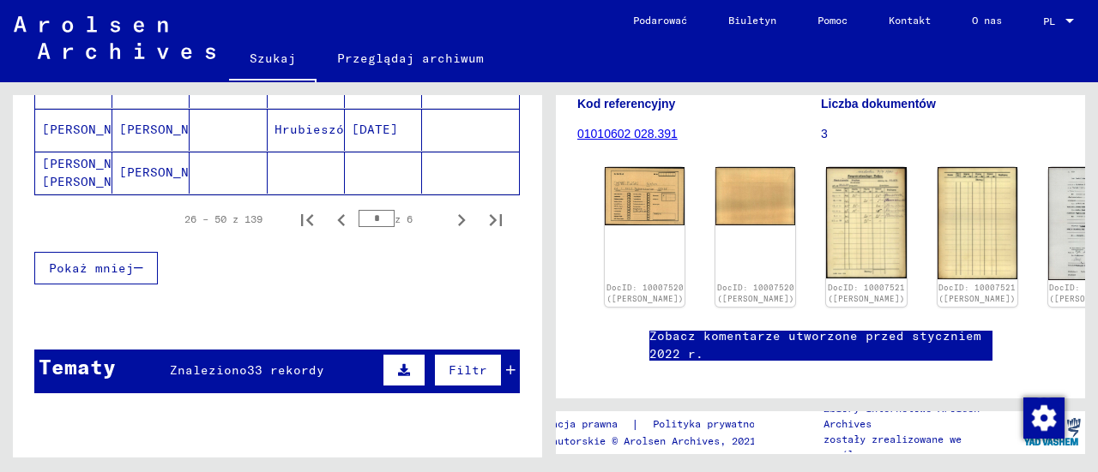
scroll to position [1381, 0]
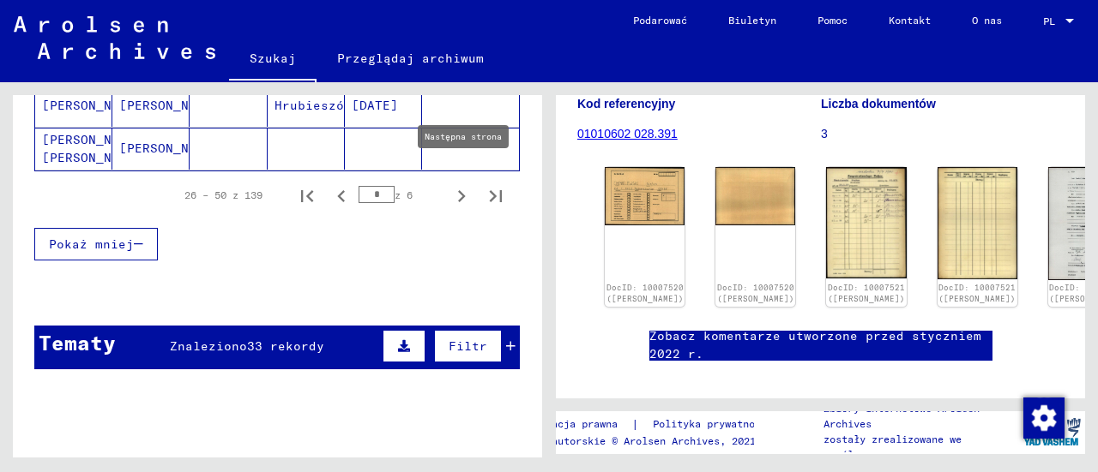
click at [449, 184] on icon "Następna strona" at bounding box center [461, 196] width 24 height 24
type input "*"
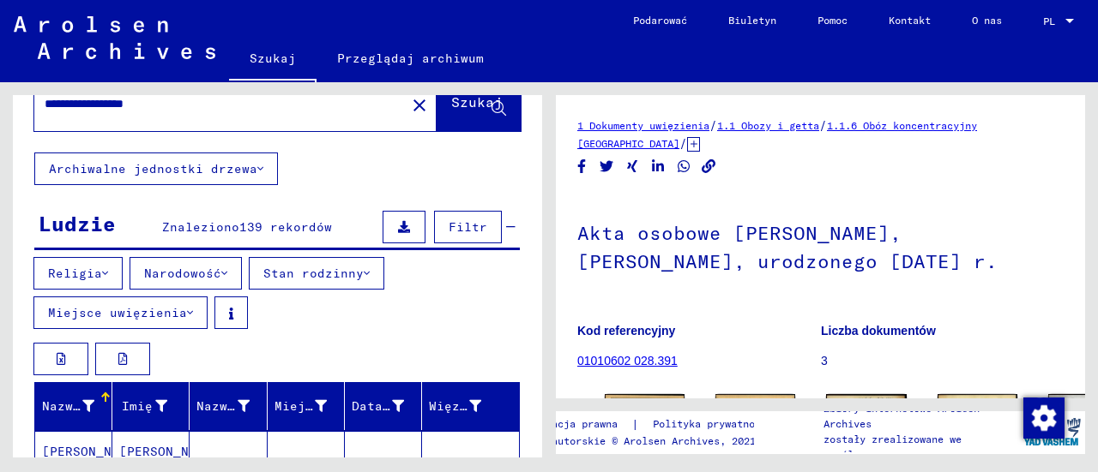
scroll to position [0, 0]
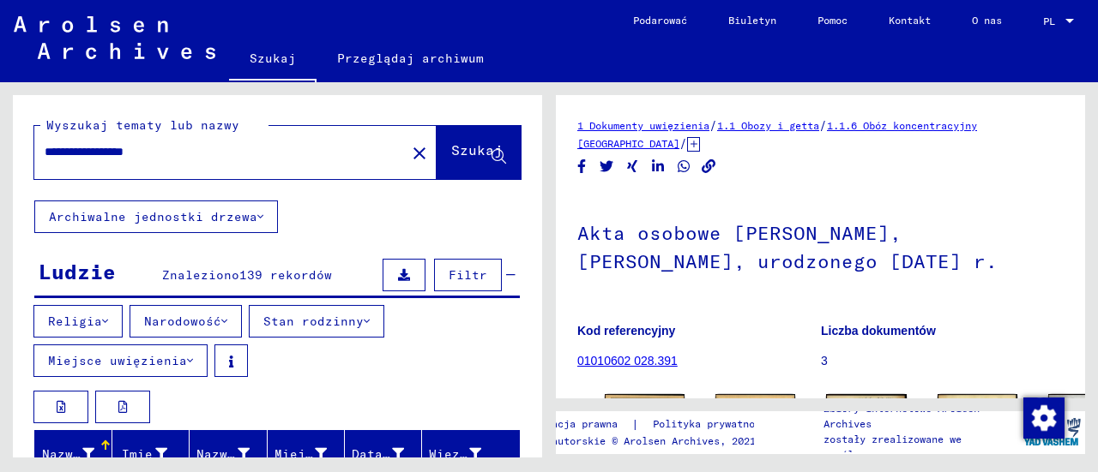
click at [187, 358] on icon at bounding box center [190, 361] width 6 height 12
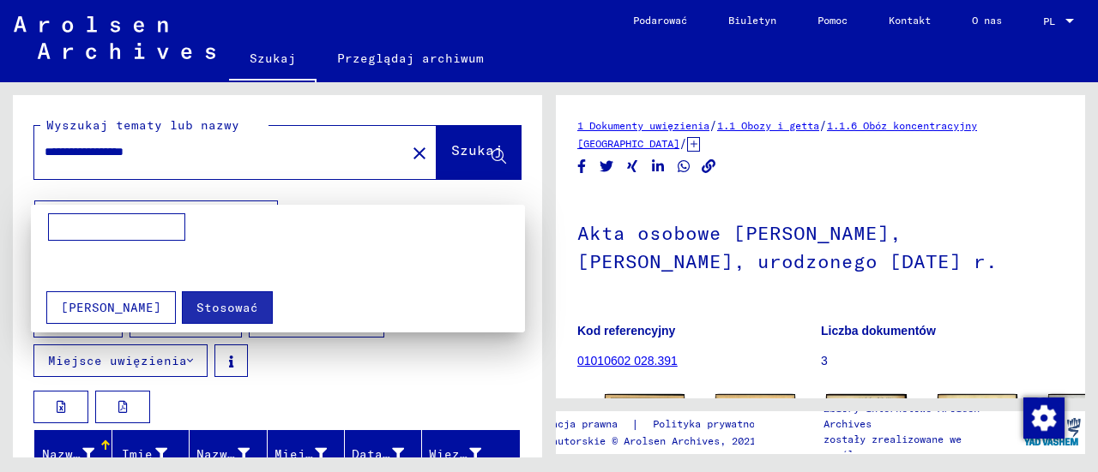
click at [122, 215] on input at bounding box center [116, 227] width 137 height 27
type input "**********"
click at [196, 300] on font "Stosować" at bounding box center [227, 307] width 62 height 15
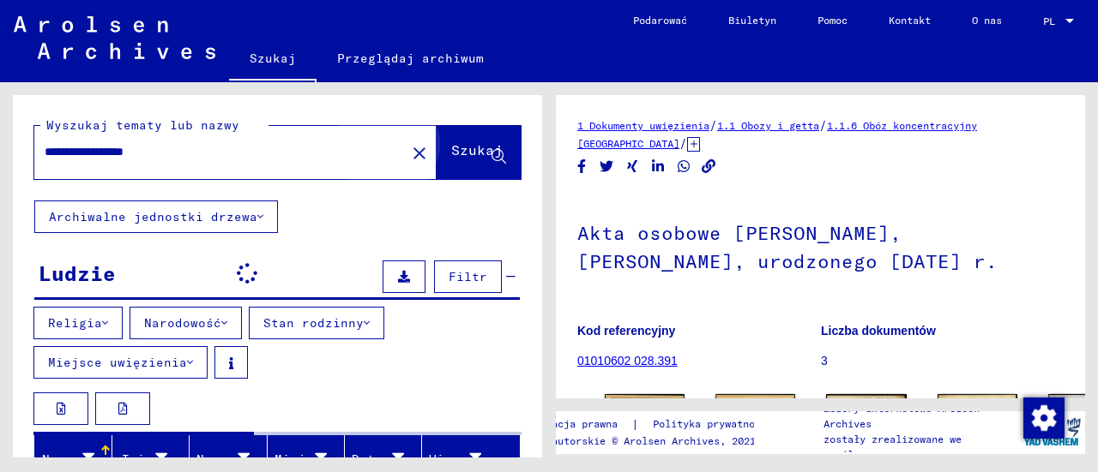
click at [444, 165] on button "Szukaj" at bounding box center [478, 152] width 84 height 53
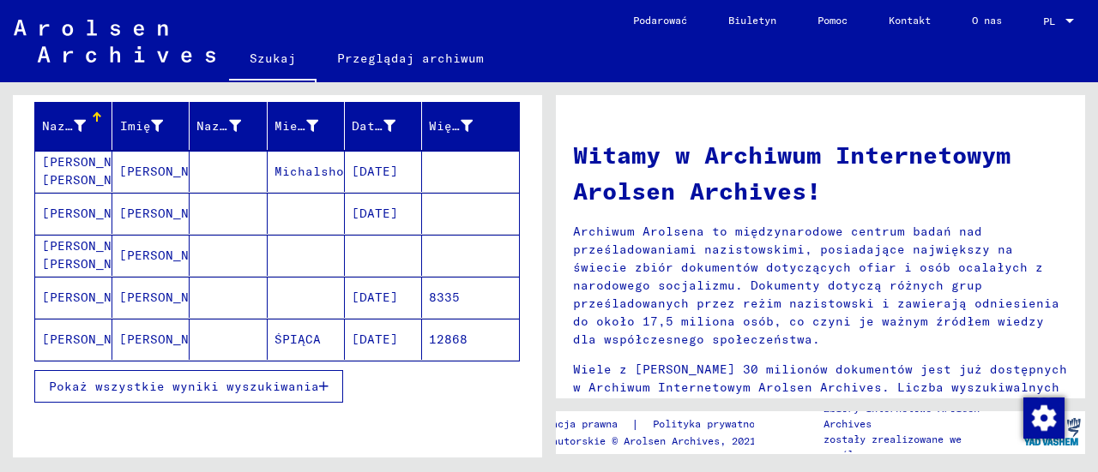
scroll to position [322, 0]
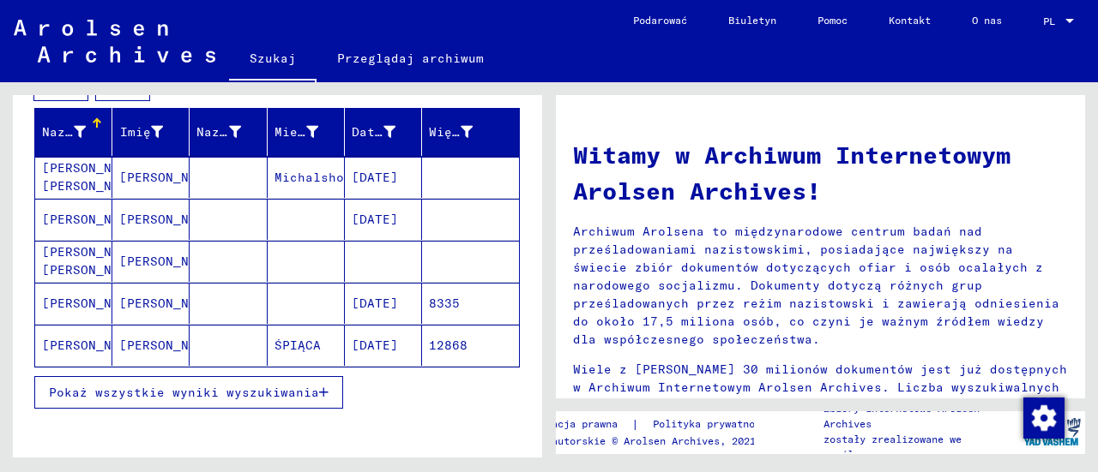
drag, startPoint x: 1062, startPoint y: 143, endPoint x: 1069, endPoint y: 166, distance: 24.1
click at [93, 169] on font "[PERSON_NAME] [PERSON_NAME]" at bounding box center [92, 176] width 100 height 33
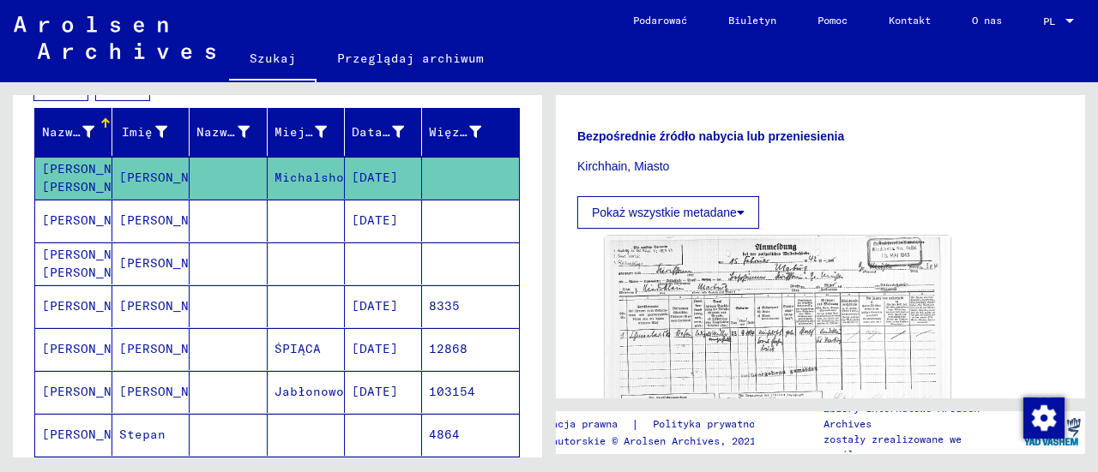
scroll to position [513, 0]
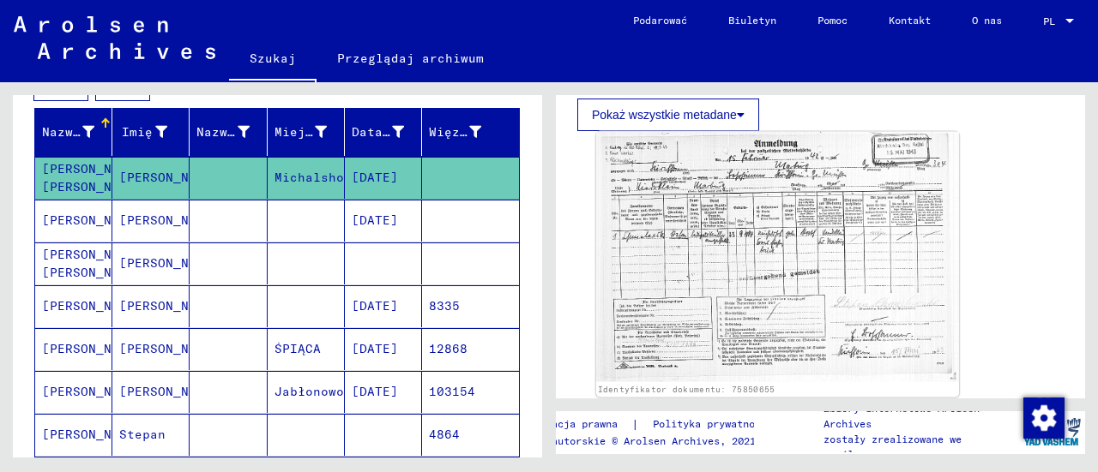
click at [770, 182] on img at bounding box center [777, 257] width 363 height 250
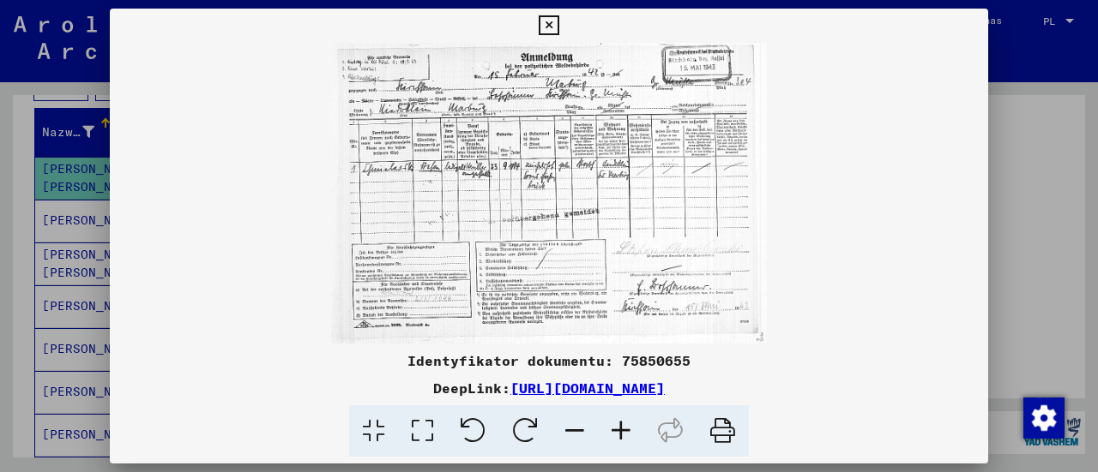
click at [1032, 153] on div at bounding box center [549, 236] width 1098 height 472
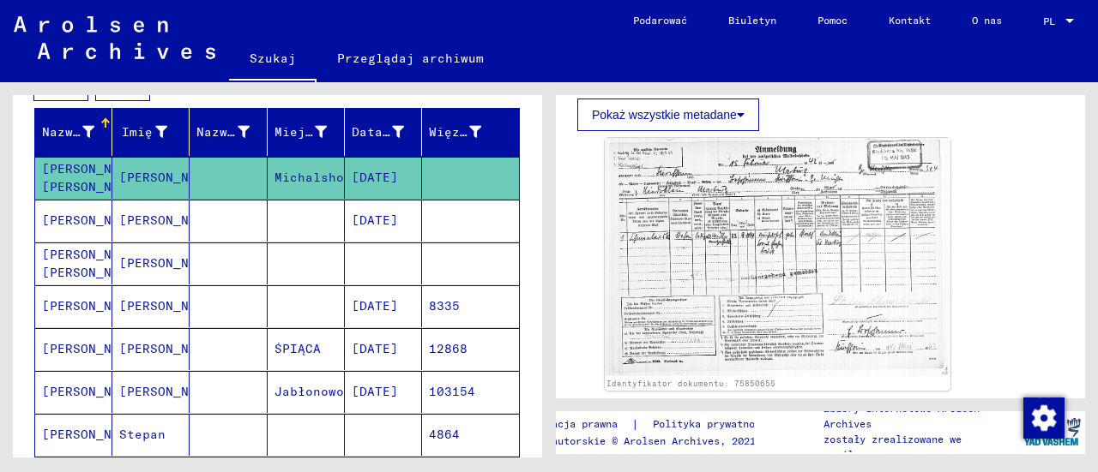
click at [99, 247] on font "[PERSON_NAME] [PERSON_NAME]" at bounding box center [92, 263] width 100 height 33
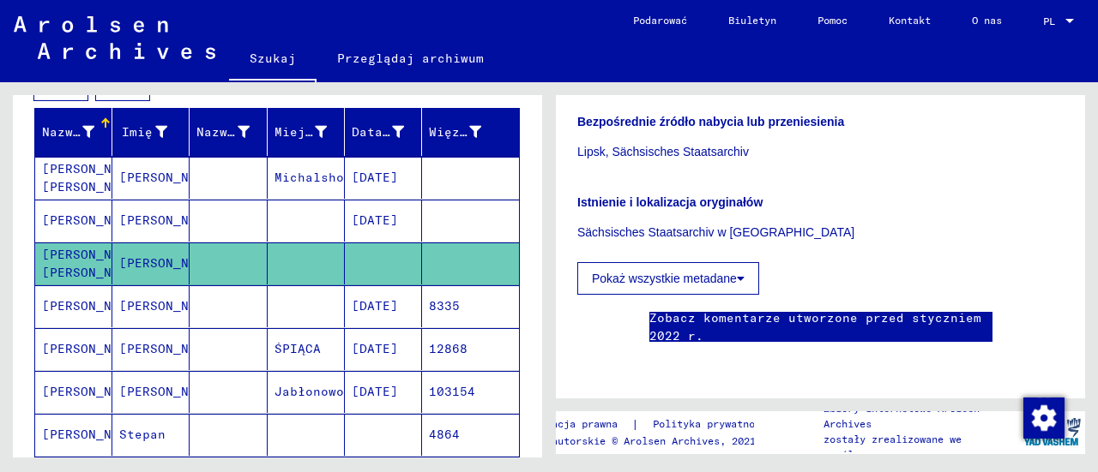
scroll to position [4, 0]
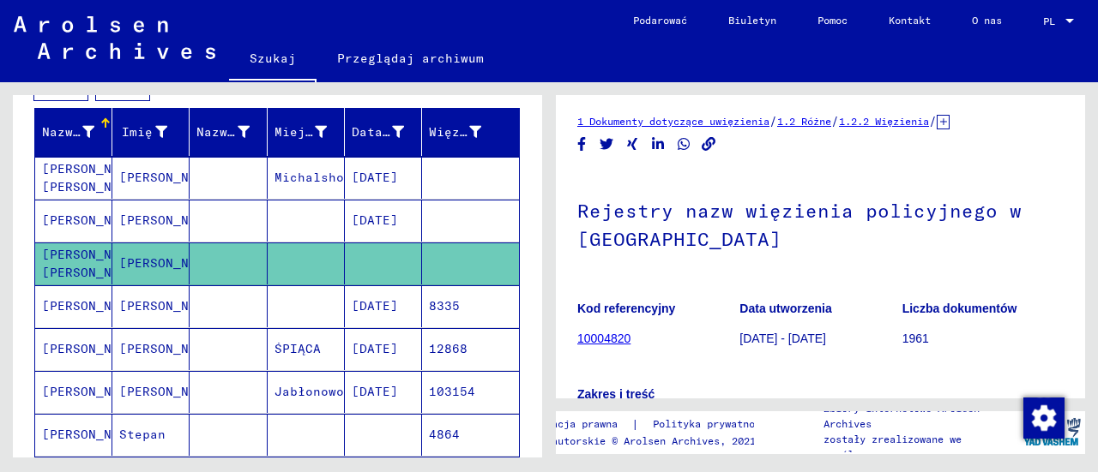
click at [141, 310] on font "[PERSON_NAME]" at bounding box center [169, 307] width 100 height 18
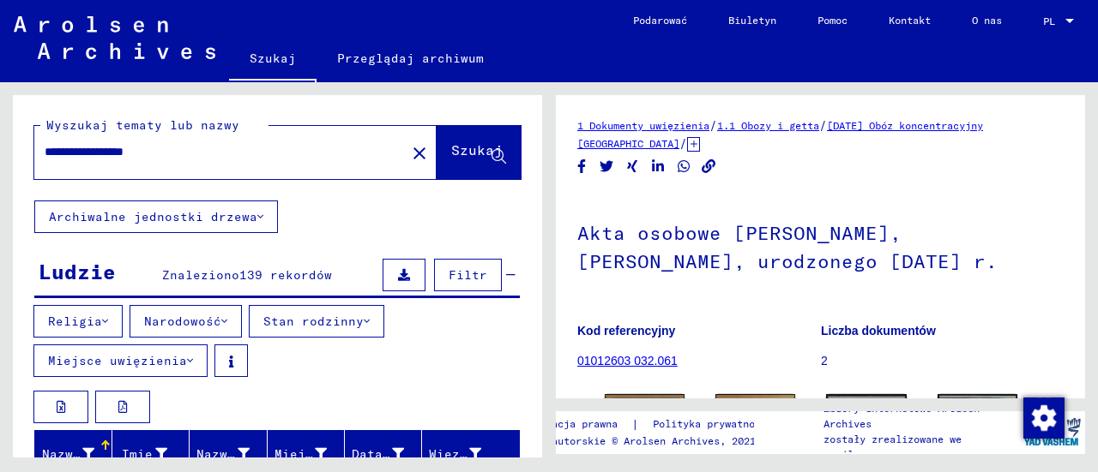
click at [247, 149] on input "**********" at bounding box center [220, 152] width 351 height 18
type input "*"
click at [220, 148] on input "text" at bounding box center [220, 152] width 351 height 18
paste input "******"
type input "******"
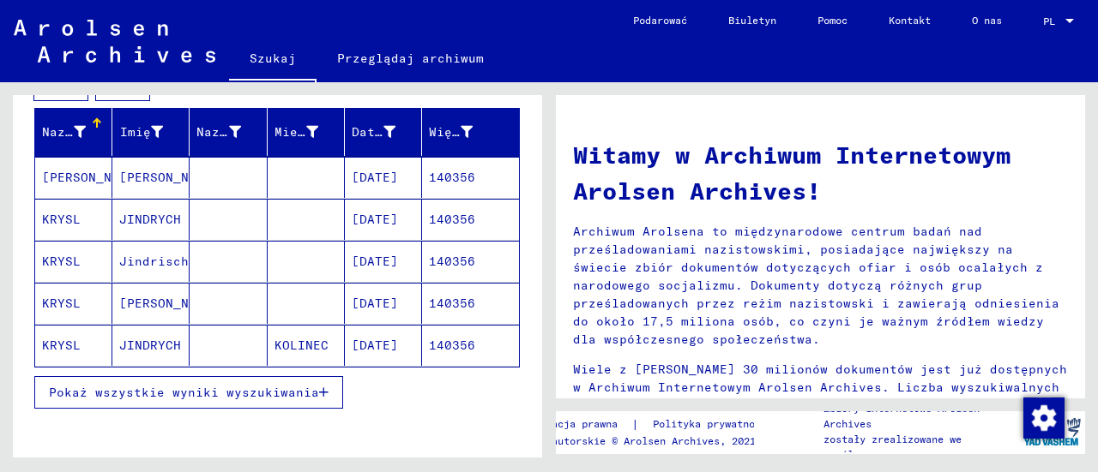
scroll to position [323, 0]
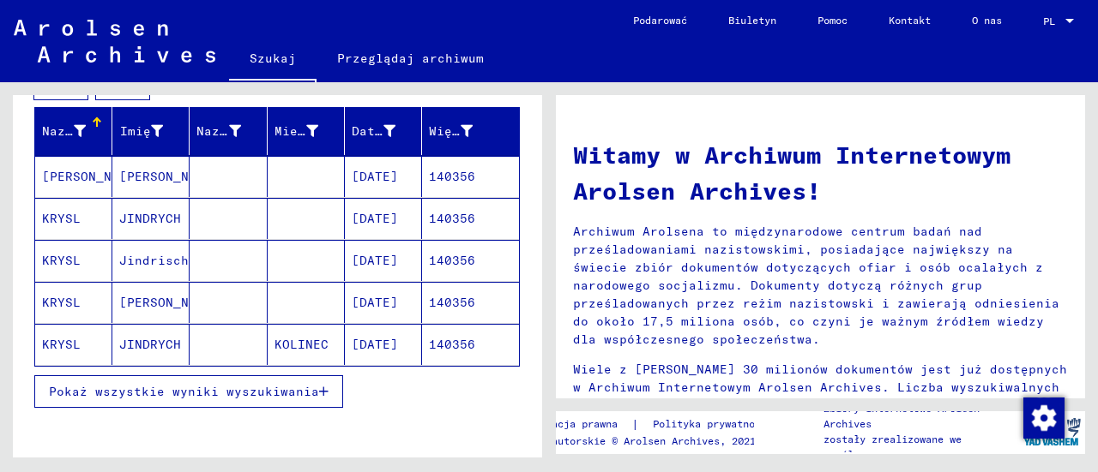
click at [277, 390] on font "Pokaż wszystkie wyniki wyszukiwania" at bounding box center [184, 391] width 270 height 15
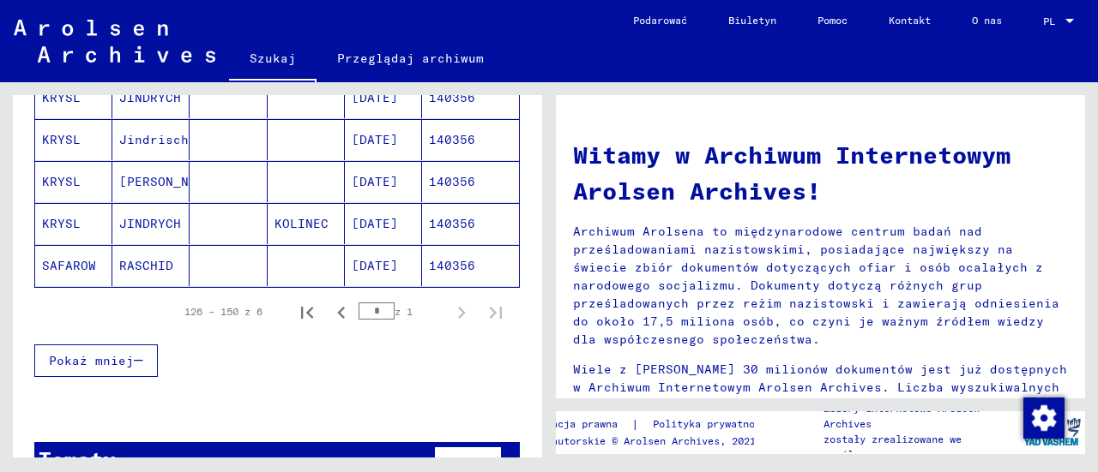
scroll to position [449, 0]
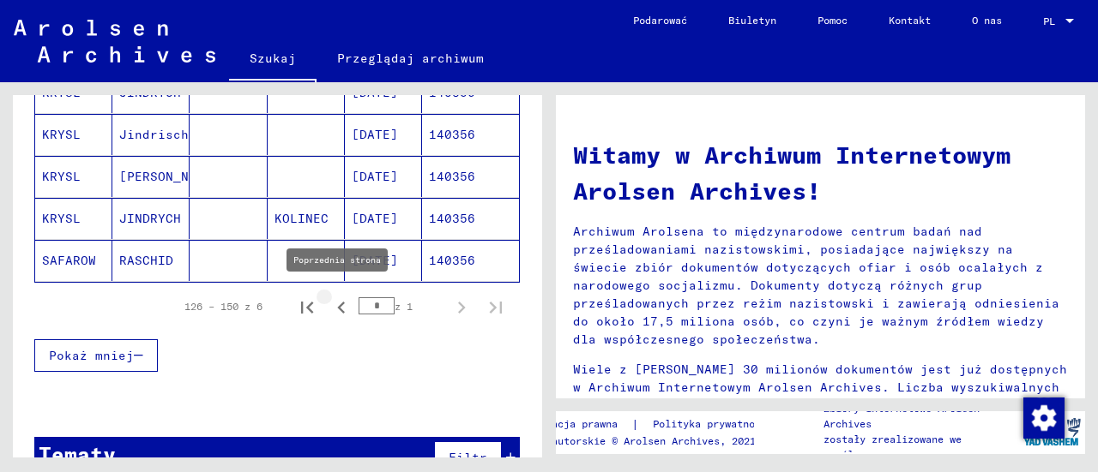
click at [329, 303] on icon "Poprzednia strona" at bounding box center [341, 308] width 24 height 24
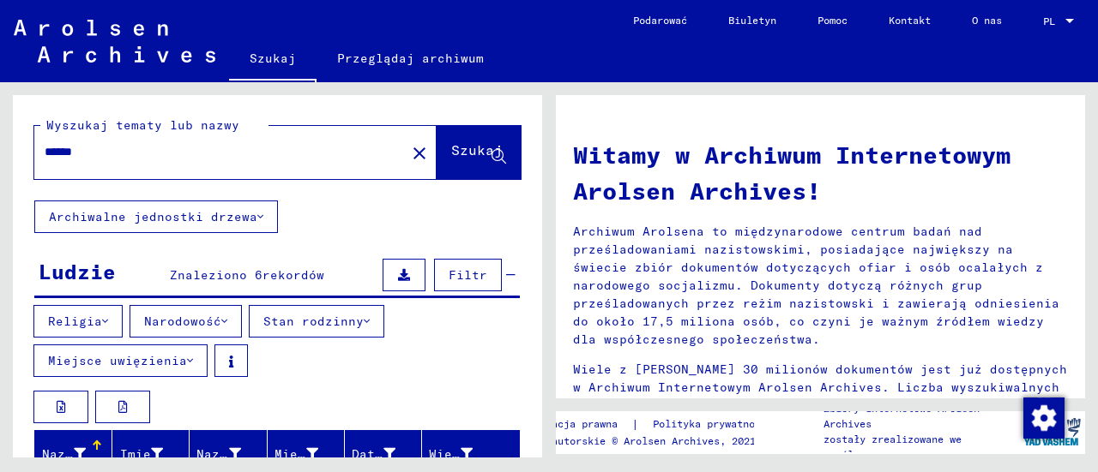
scroll to position [183, 0]
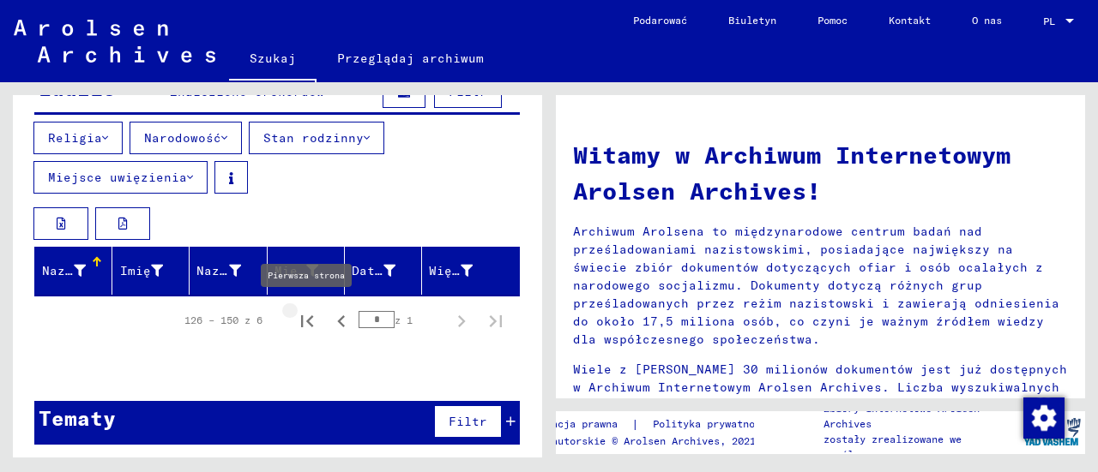
click at [295, 315] on icon "Pierwsza strona" at bounding box center [307, 322] width 24 height 24
type input "*"
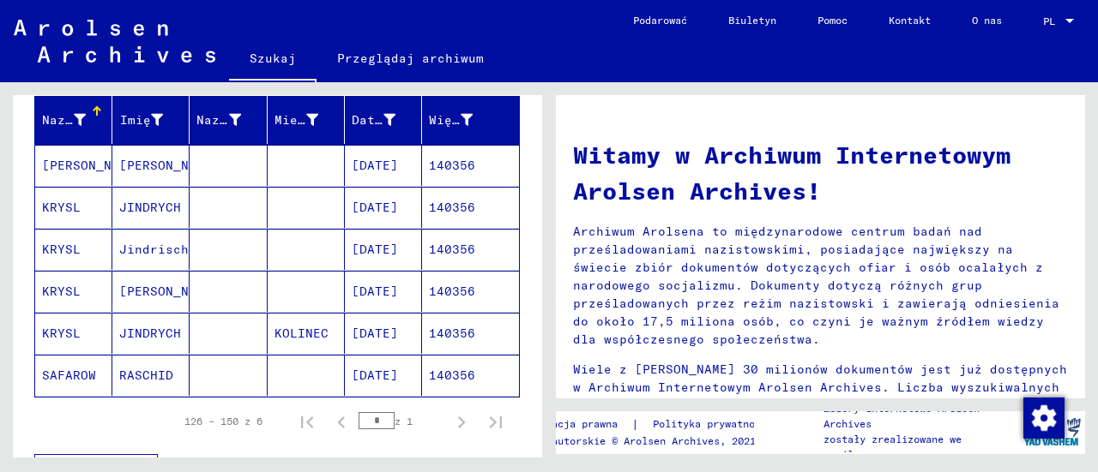
scroll to position [327, 0]
